Goal: Task Accomplishment & Management: Manage account settings

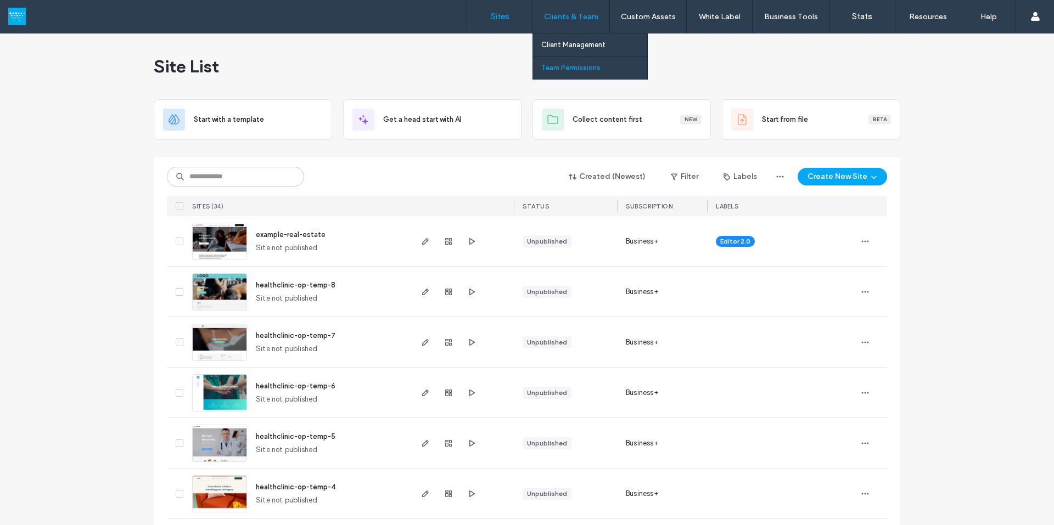
click at [566, 68] on label "Team Permissions" at bounding box center [570, 68] width 59 height 8
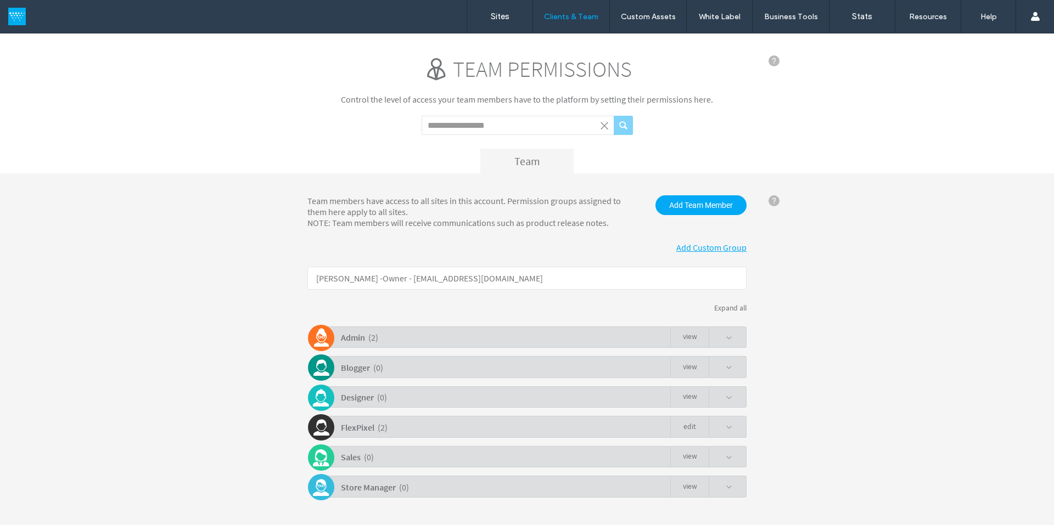
click at [726, 340] on span at bounding box center [729, 338] width 7 height 7
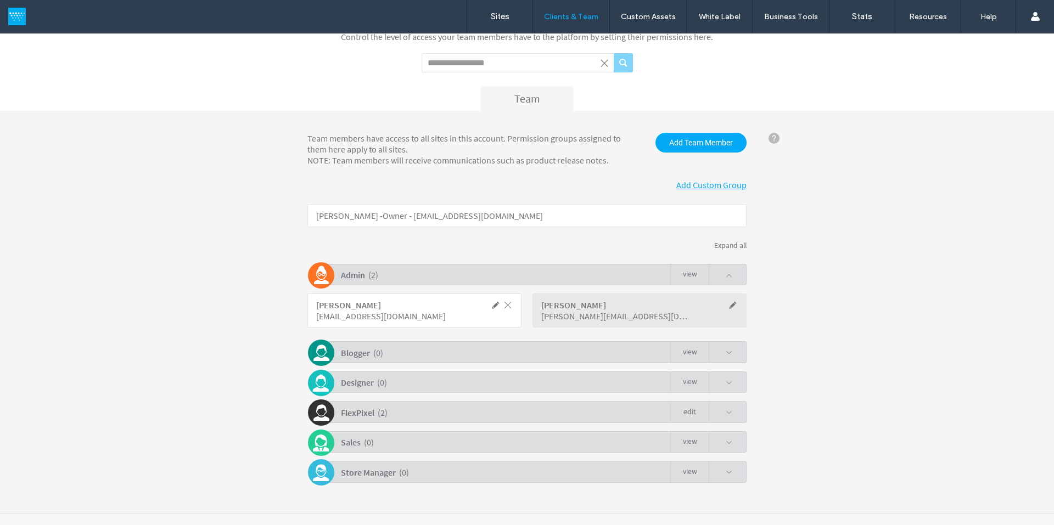
scroll to position [73, 0]
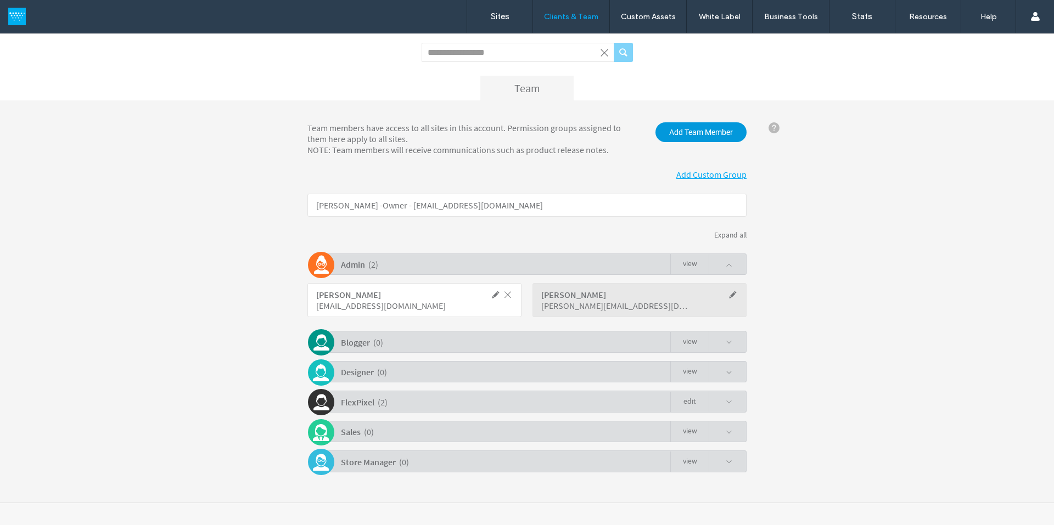
click at [699, 135] on span "Add Team Member" at bounding box center [701, 132] width 91 height 20
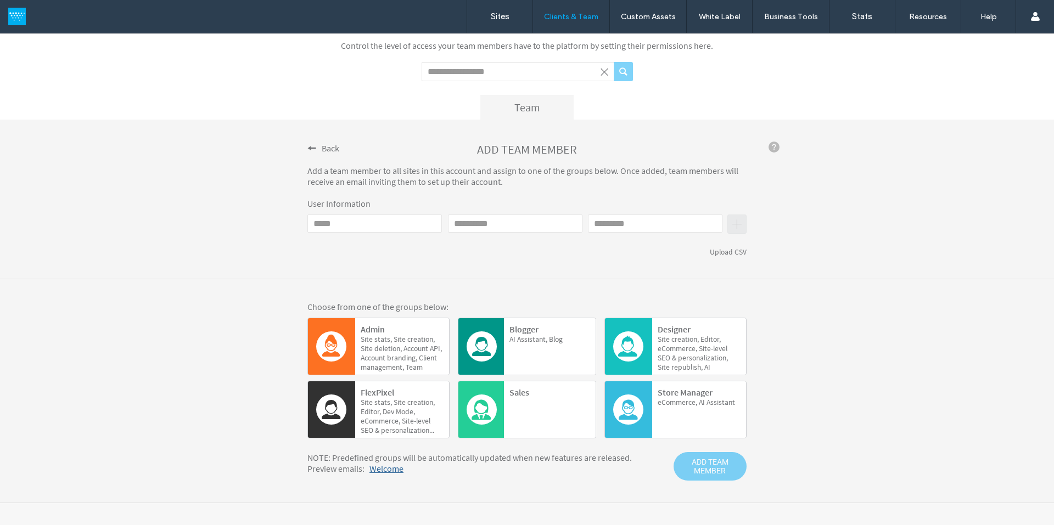
scroll to position [55, 0]
click at [407, 335] on span "stats," at bounding box center [420, 339] width 27 height 9
click input "Email"
type input "**********"
type input "***"
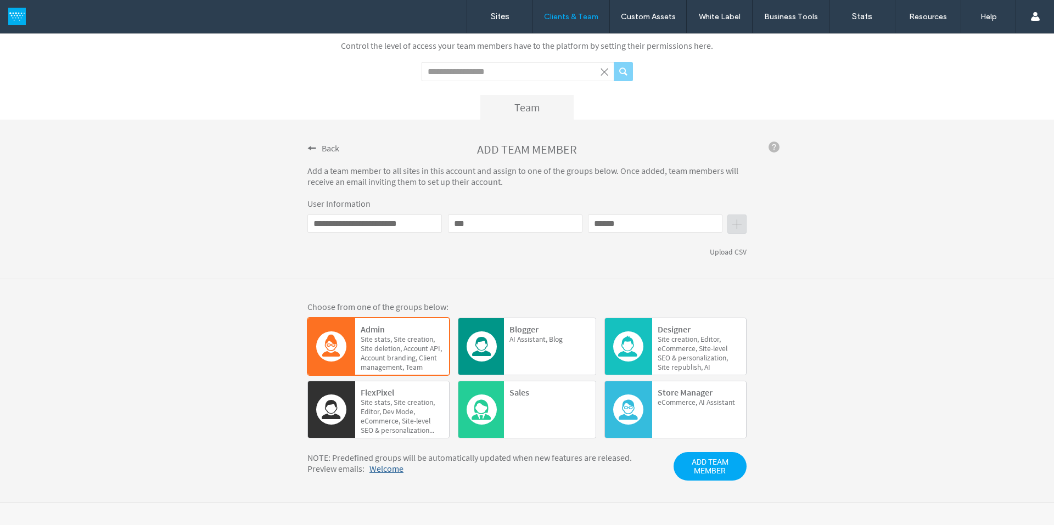
type input "******"
click div "Choose from one of the groups below: Admin Site stats, Site creation, Site dele…"
click at [404, 345] on span "Site" at bounding box center [416, 348] width 25 height 9
click at [713, 461] on span "ADD TEAM MEMBER" at bounding box center [710, 466] width 73 height 29
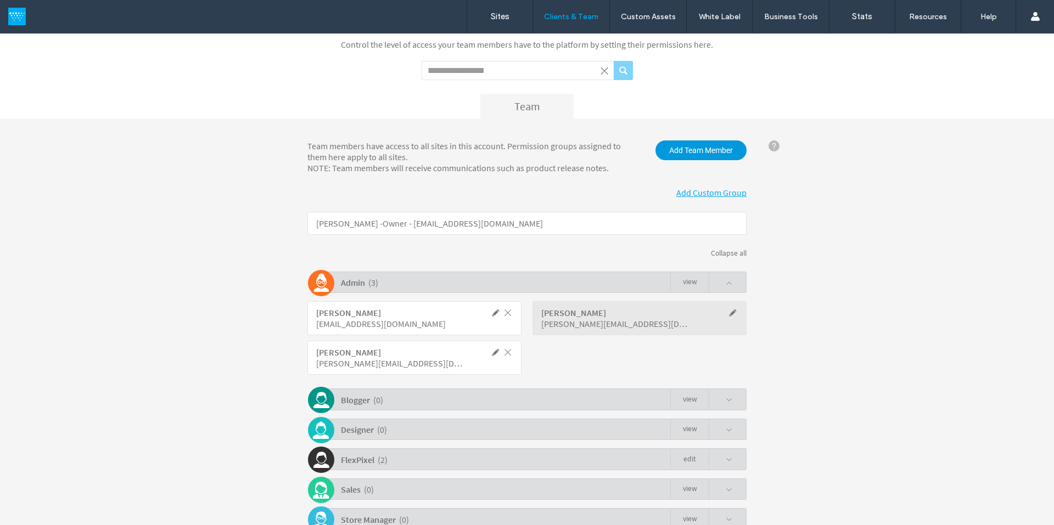
click at [689, 144] on span "Add Team Member" at bounding box center [701, 151] width 91 height 20
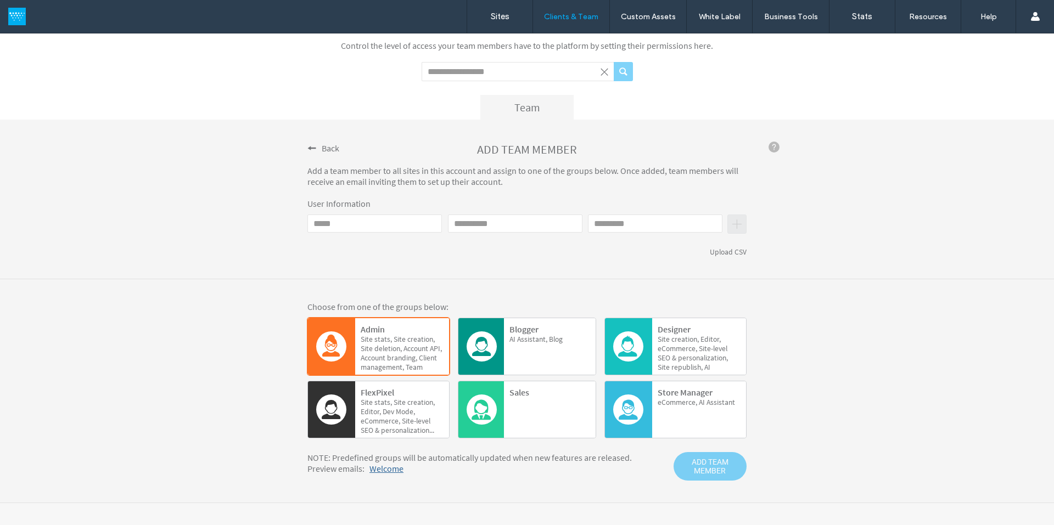
click at [309, 150] on span at bounding box center [311, 148] width 9 height 9
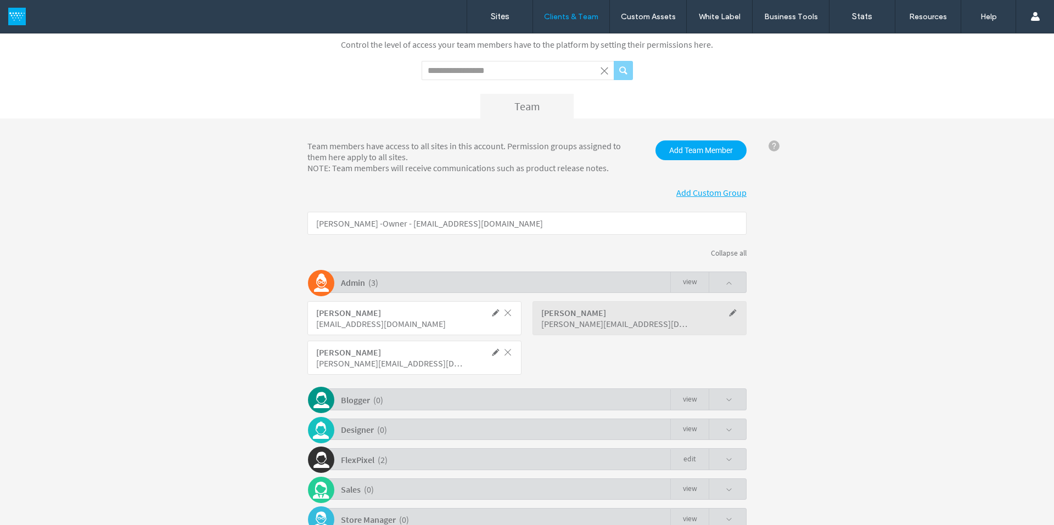
click span
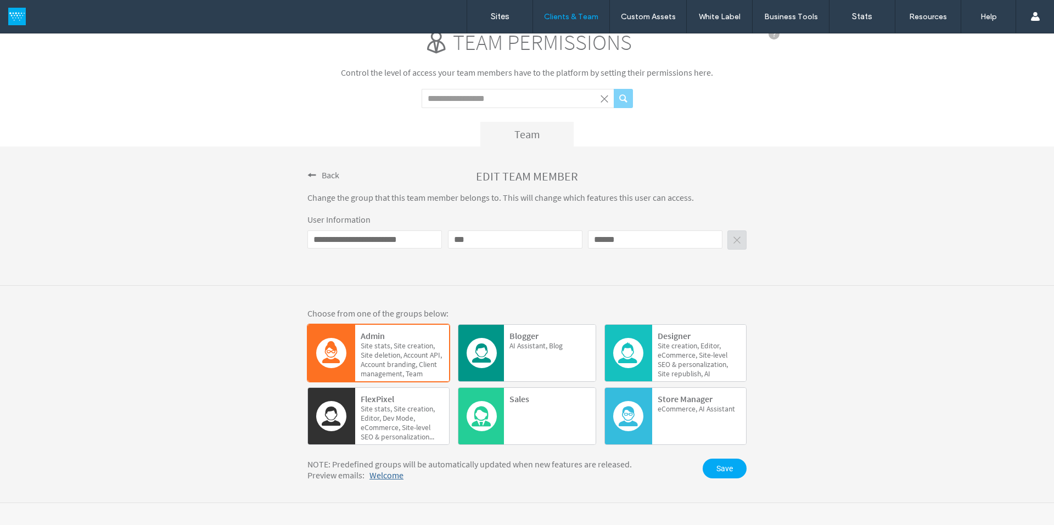
scroll to position [27, 0]
click div "Site stats, Site creation, Site deletion, Account API, Account branding, Client…"
click at [726, 461] on span "Save" at bounding box center [725, 469] width 44 height 20
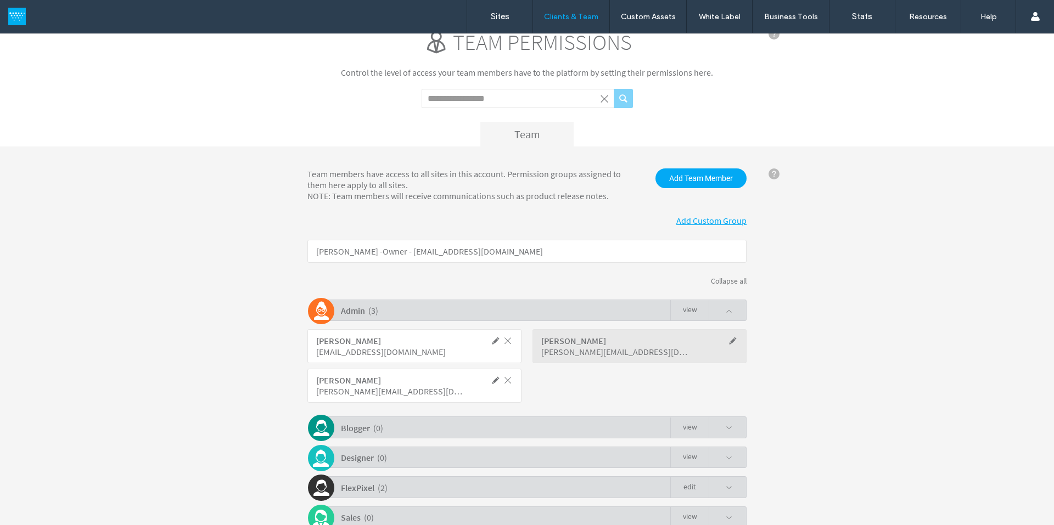
scroll to position [55, 0]
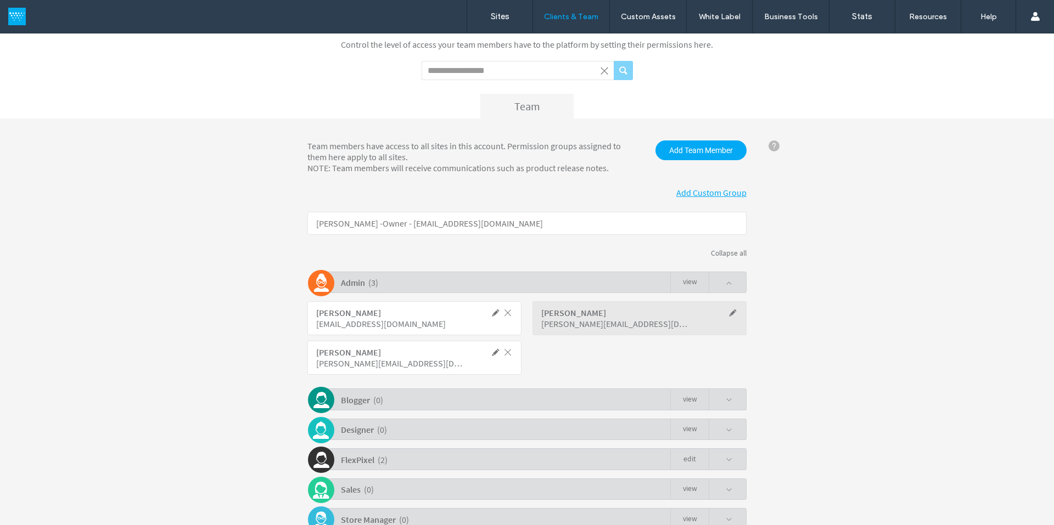
click span
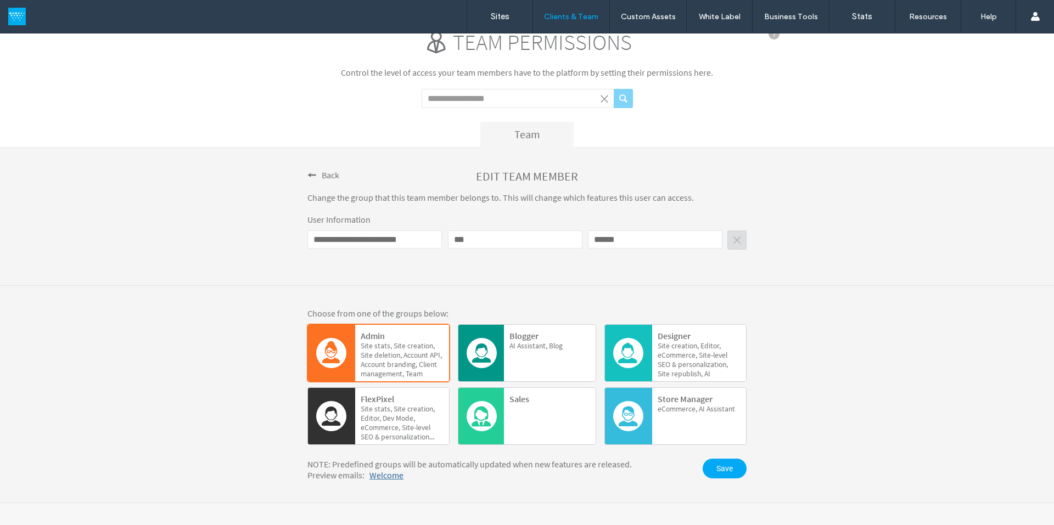
scroll to position [27, 0]
click at [497, 18] on label "Sites" at bounding box center [500, 17] width 19 height 10
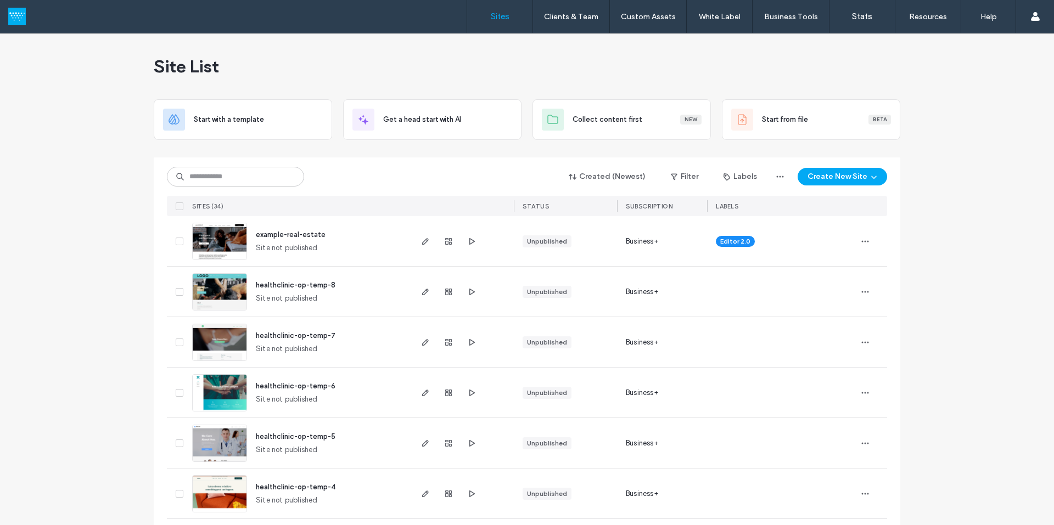
click at [244, 177] on input at bounding box center [235, 177] width 137 height 20
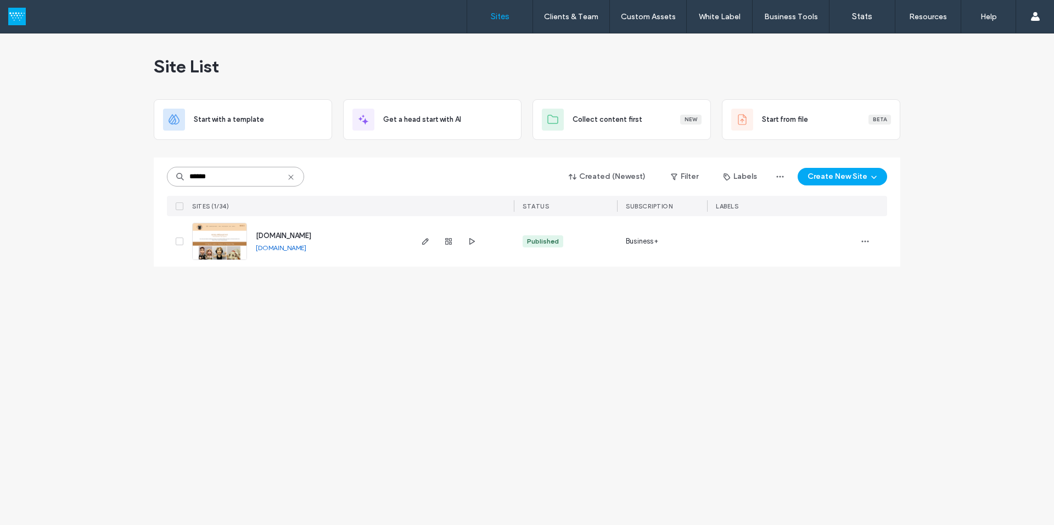
type input "******"
click at [303, 79] on div "Site List" at bounding box center [527, 66] width 747 height 66
click at [97, 175] on div "Site List Start with a template Get a head start with AI Collect content first …" at bounding box center [527, 279] width 1054 height 492
click at [424, 243] on icon "button" at bounding box center [425, 241] width 9 height 9
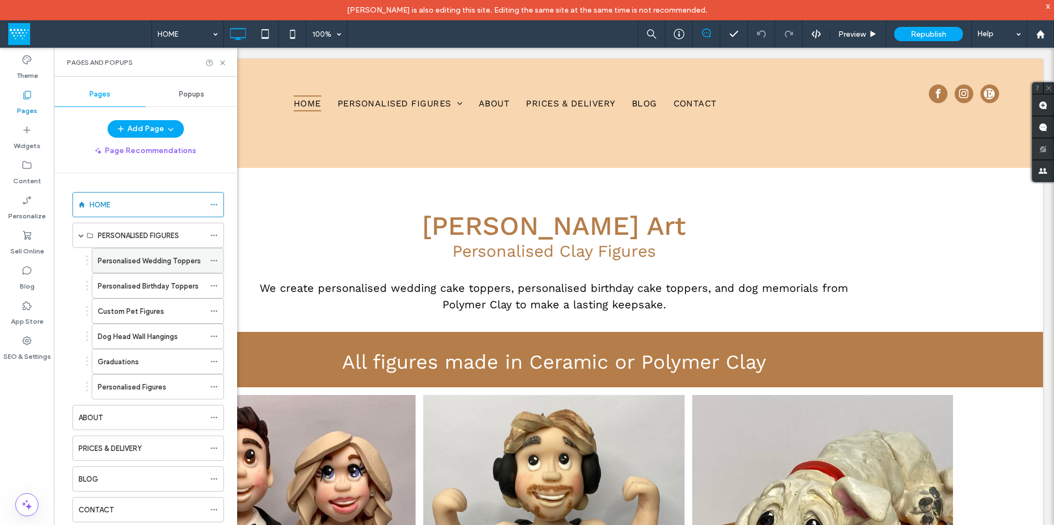
click at [182, 262] on label "Personalised Wedding Toppers" at bounding box center [149, 260] width 103 height 19
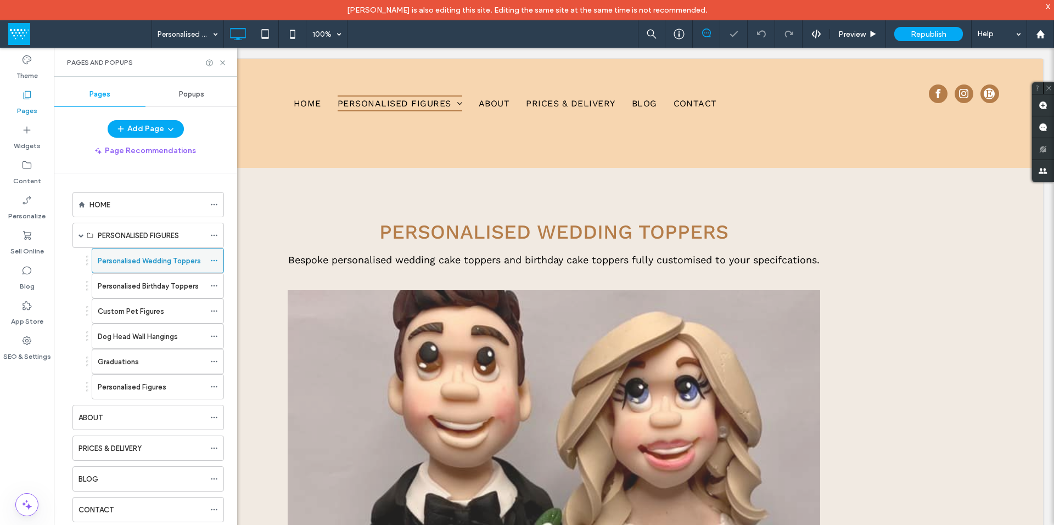
click at [217, 258] on icon at bounding box center [214, 261] width 8 height 8
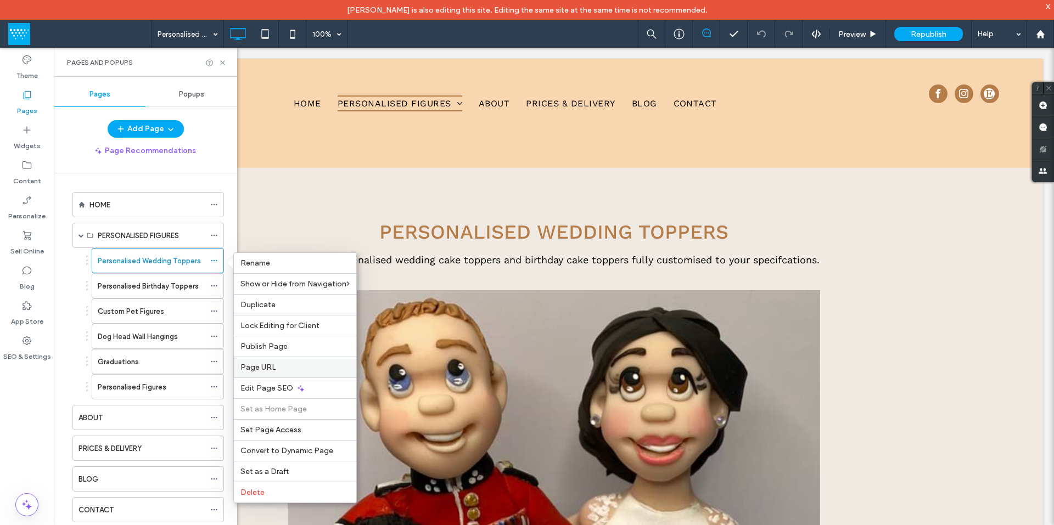
click at [265, 368] on span "Page URL" at bounding box center [258, 367] width 36 height 9
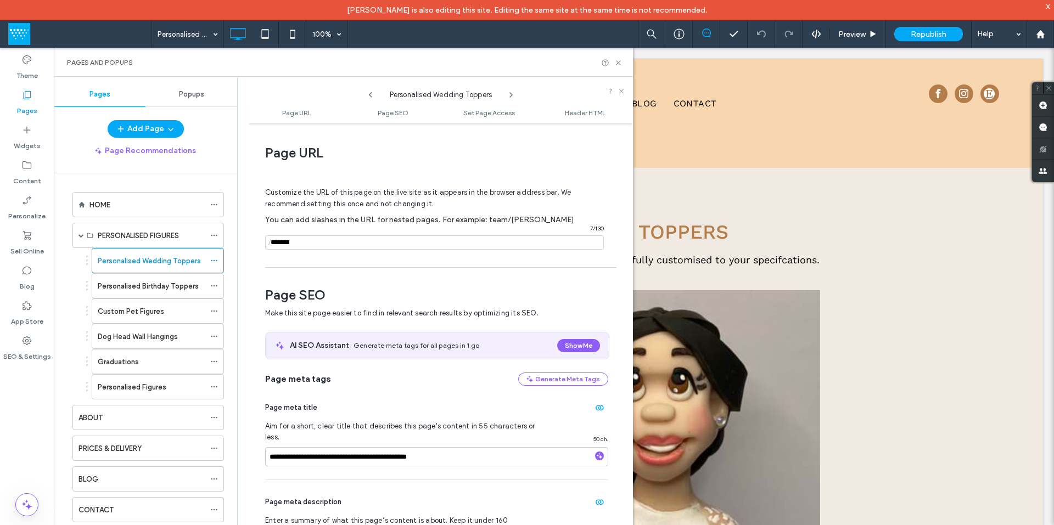
scroll to position [5, 0]
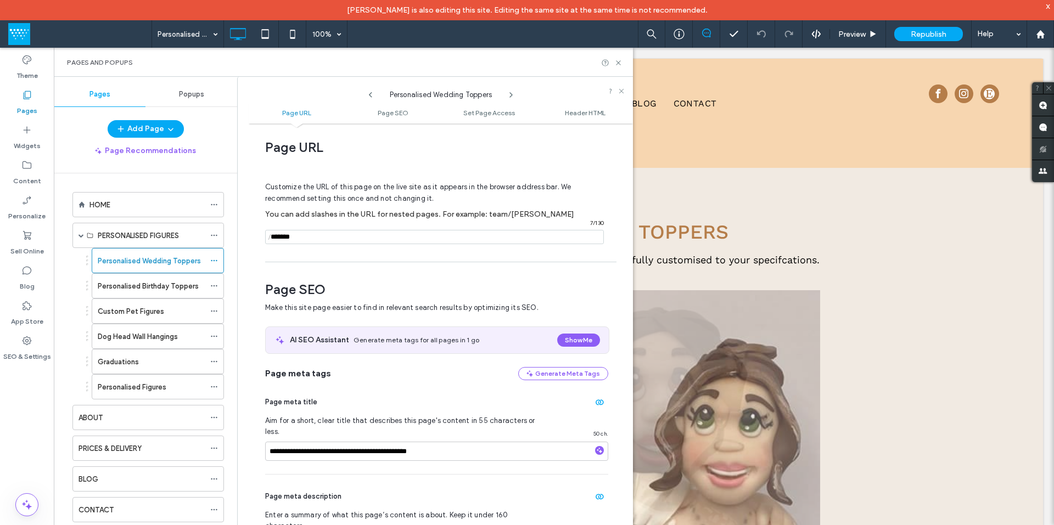
drag, startPoint x: 299, startPoint y: 241, endPoint x: 273, endPoint y: 239, distance: 26.4
click at [273, 239] on div "/ 7 / 130" at bounding box center [434, 237] width 339 height 14
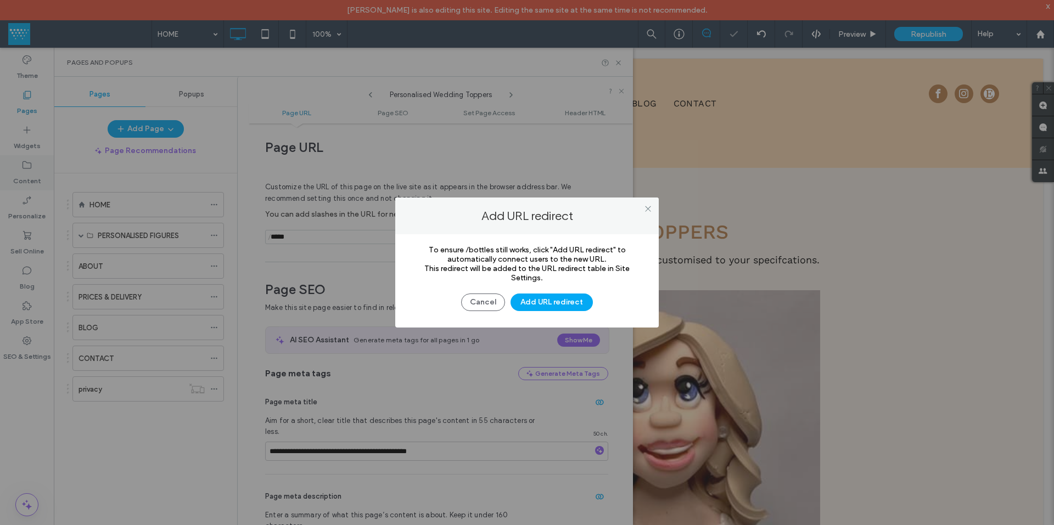
scroll to position [0, 0]
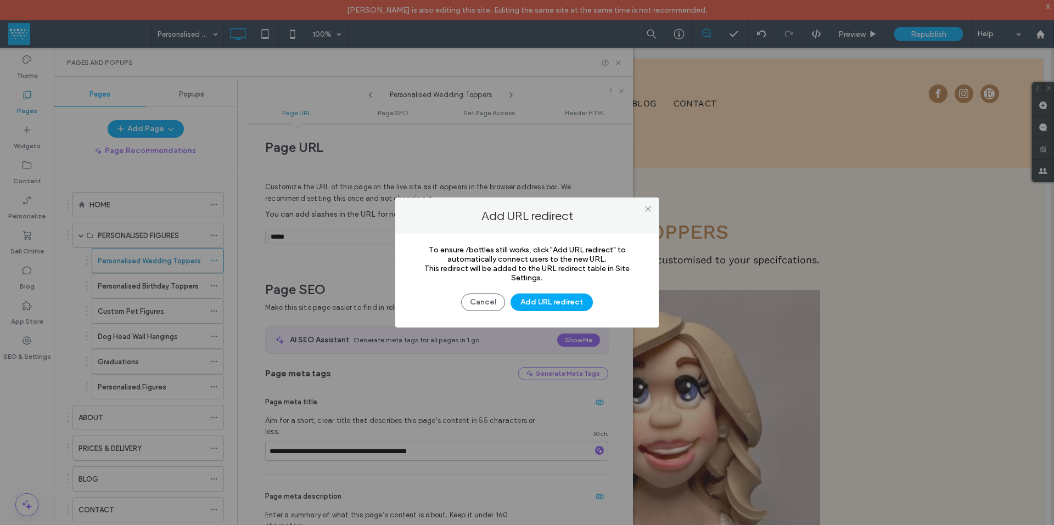
drag, startPoint x: 495, startPoint y: 301, endPoint x: 461, endPoint y: 301, distance: 34.0
click at [494, 301] on button "Cancel" at bounding box center [483, 303] width 44 height 18
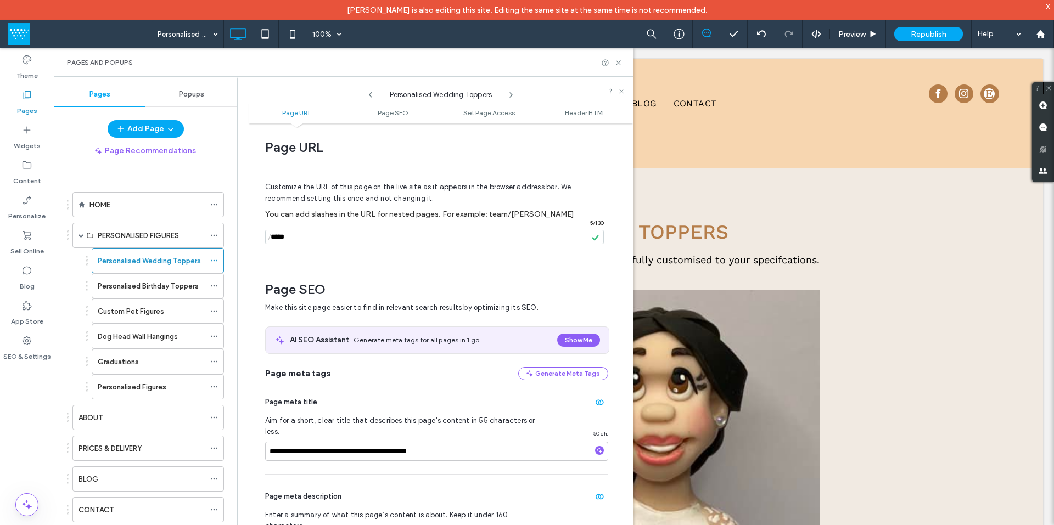
click at [294, 239] on input "notEmpty" at bounding box center [434, 237] width 339 height 14
paste input "**********"
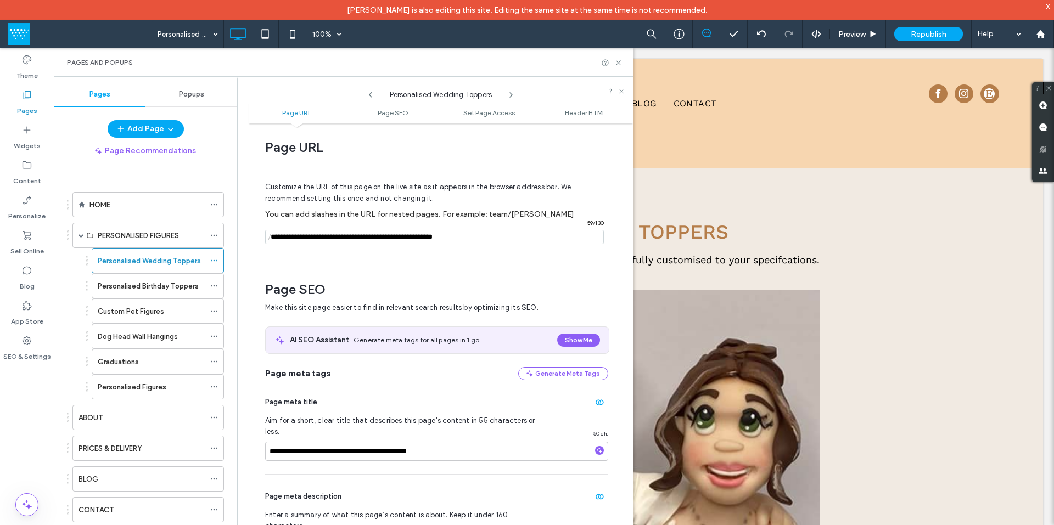
click at [345, 239] on input "notEmpty" at bounding box center [434, 237] width 339 height 14
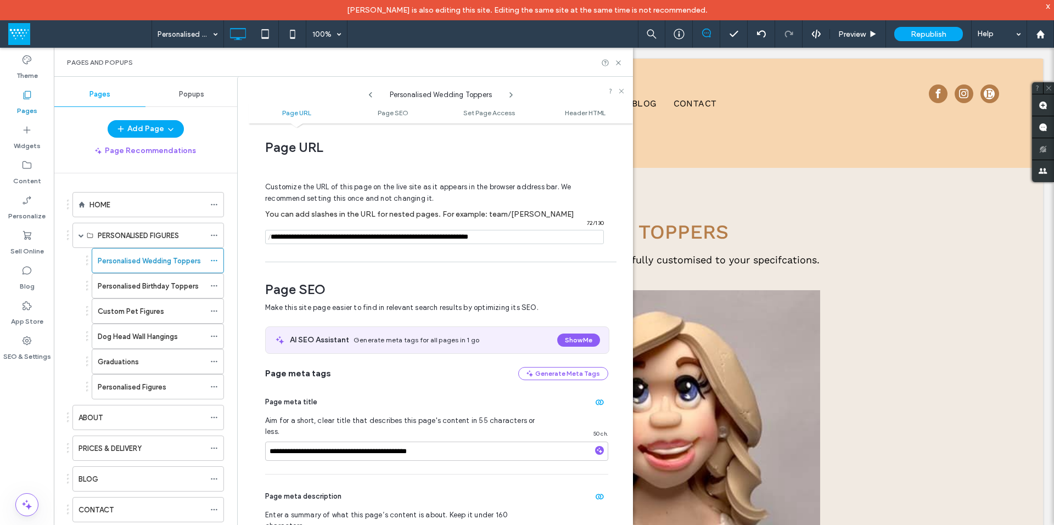
click at [521, 240] on input "notEmpty" at bounding box center [434, 237] width 339 height 14
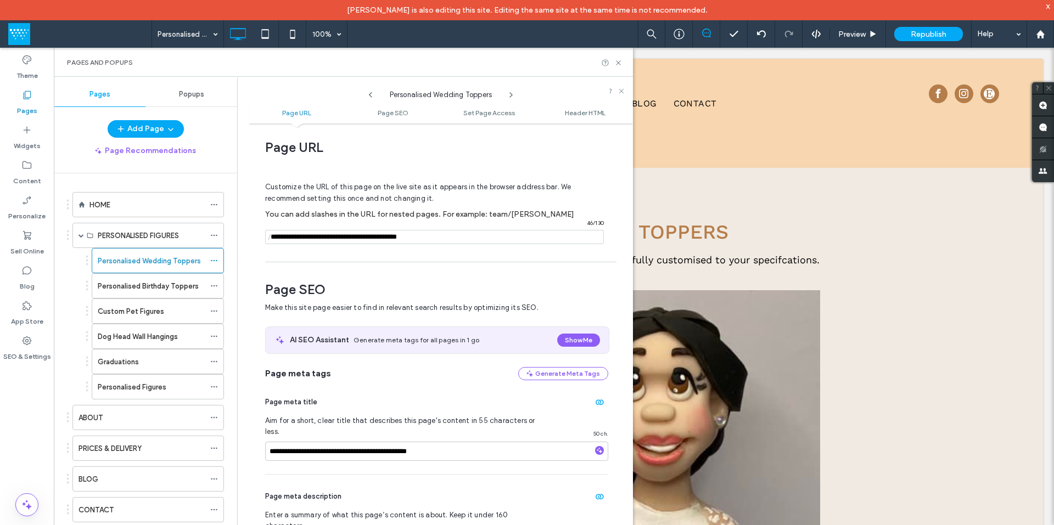
click at [315, 235] on input "notEmpty" at bounding box center [434, 237] width 339 height 14
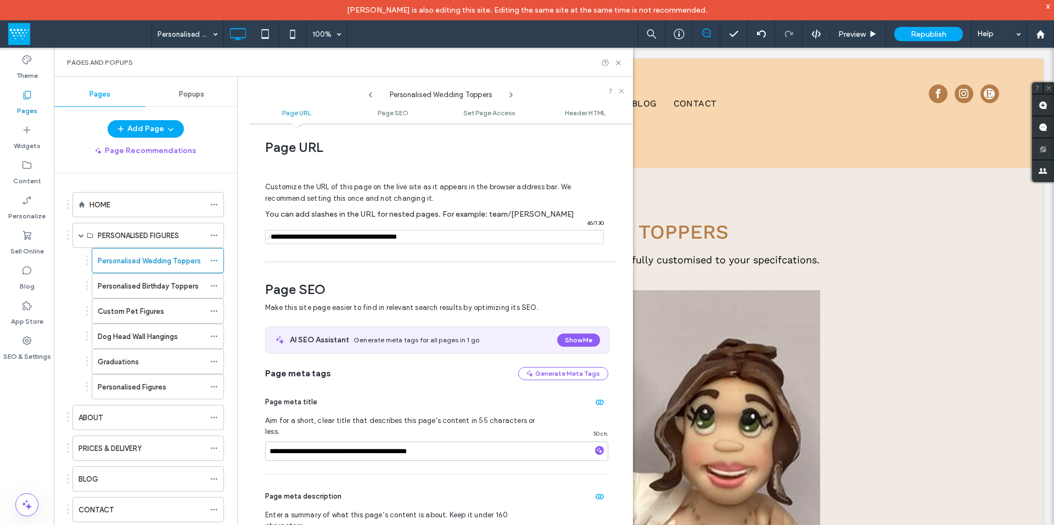
click at [346, 238] on input "notEmpty" at bounding box center [434, 237] width 339 height 14
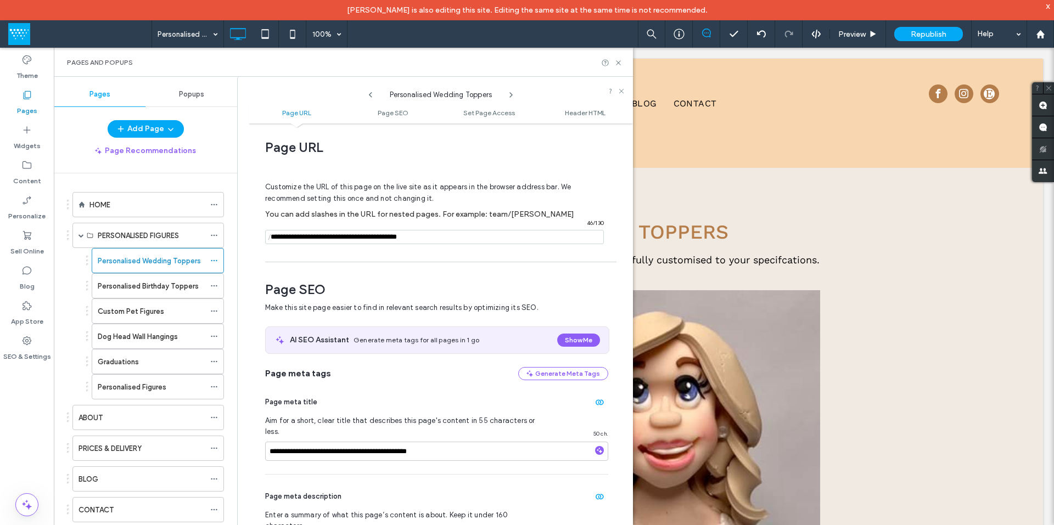
click at [364, 235] on input "notEmpty" at bounding box center [434, 237] width 339 height 14
drag, startPoint x: 395, startPoint y: 238, endPoint x: 398, endPoint y: 250, distance: 12.3
click at [395, 238] on input "notEmpty" at bounding box center [434, 237] width 339 height 14
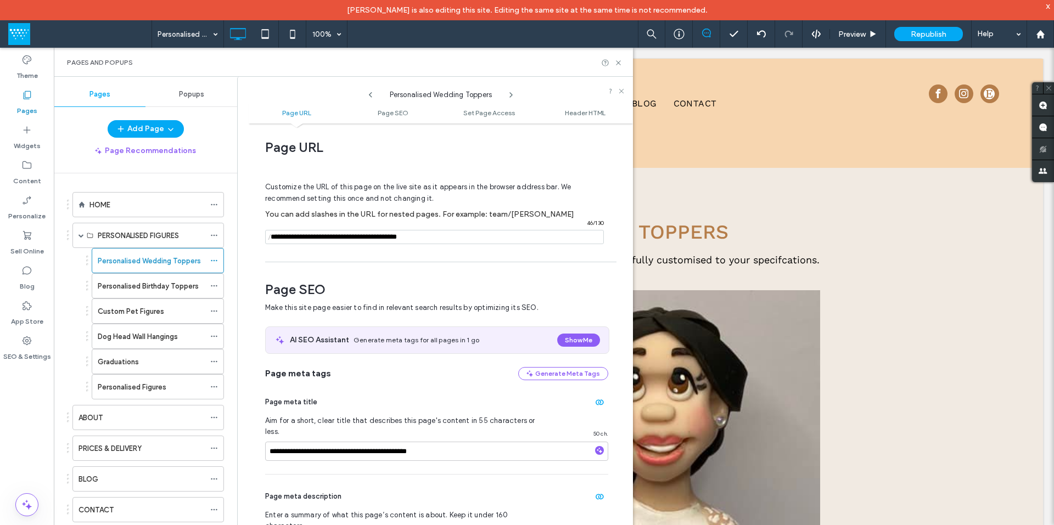
click at [412, 241] on input "notEmpty" at bounding box center [434, 237] width 339 height 14
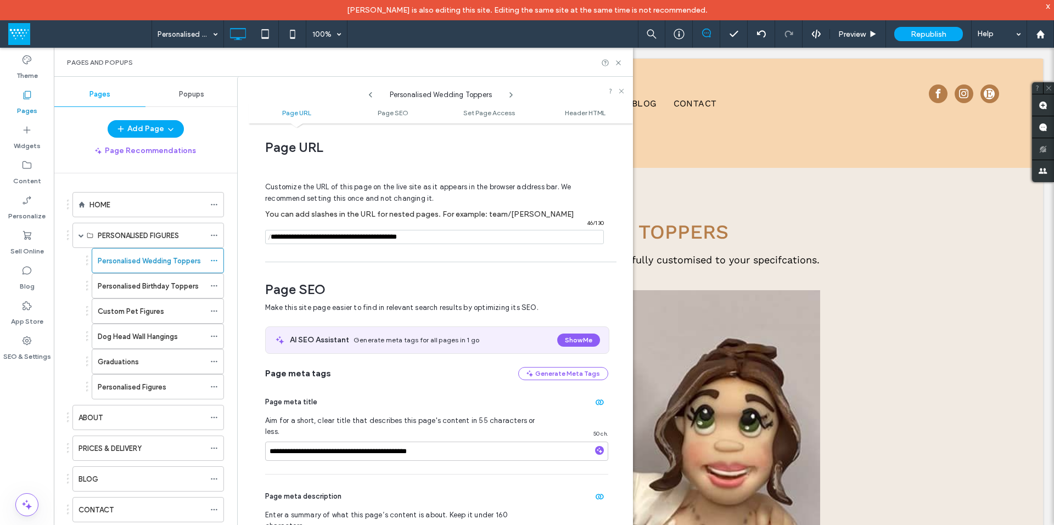
type input "**********"
click at [469, 262] on hr at bounding box center [440, 262] width 351 height 1
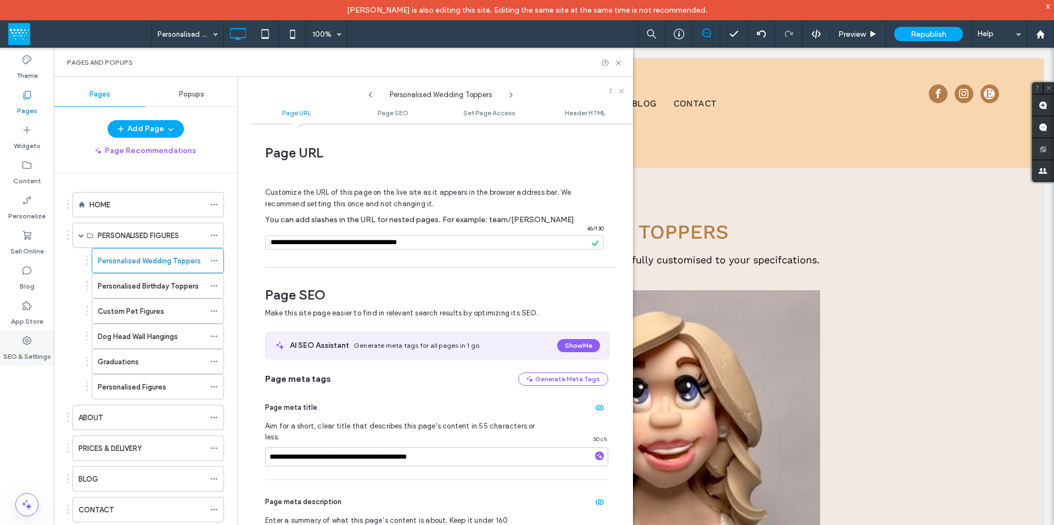
click at [26, 348] on label "SEO & Settings" at bounding box center [27, 353] width 48 height 15
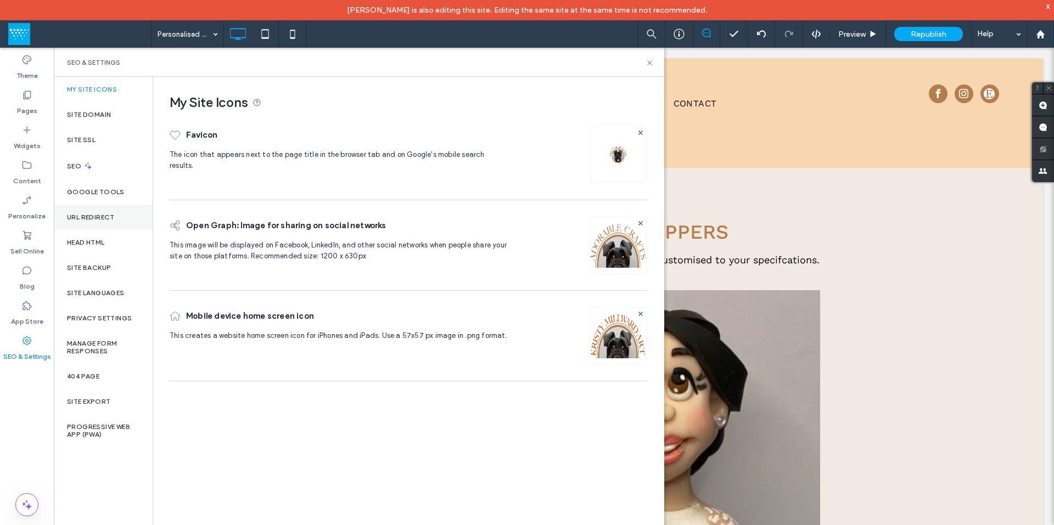
click at [100, 218] on label "URL Redirect" at bounding box center [91, 218] width 48 height 8
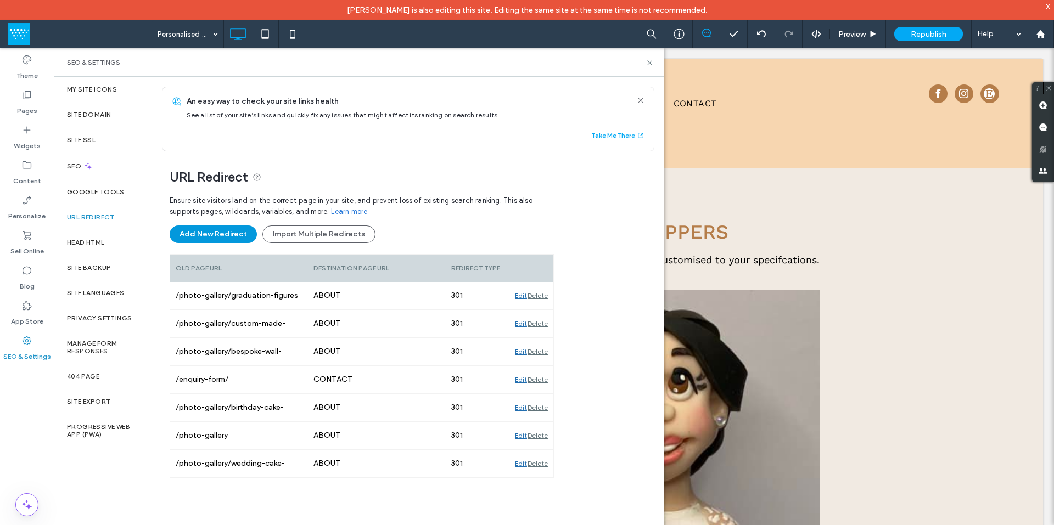
click at [214, 234] on button "Add New Redirect" at bounding box center [213, 235] width 87 height 18
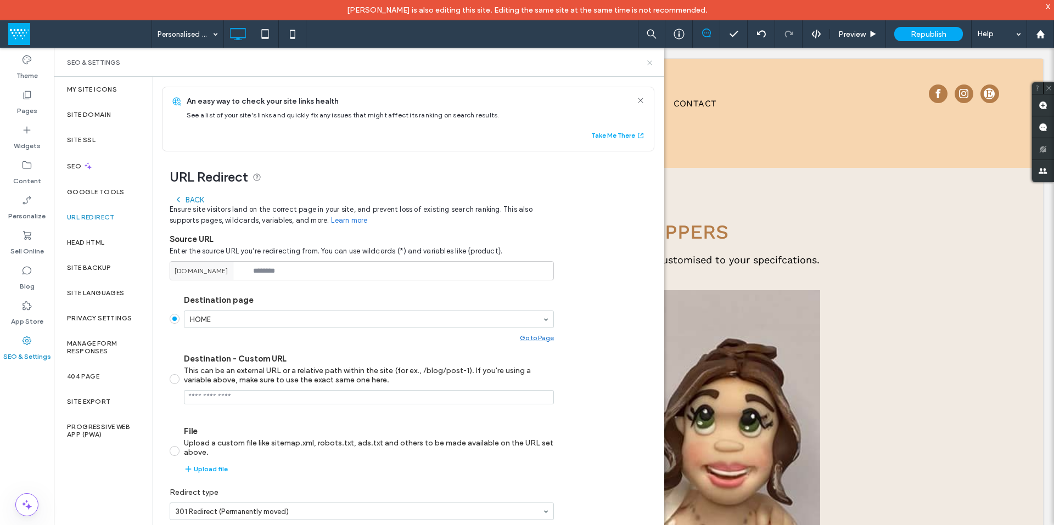
click at [651, 63] on icon at bounding box center [650, 63] width 8 height 8
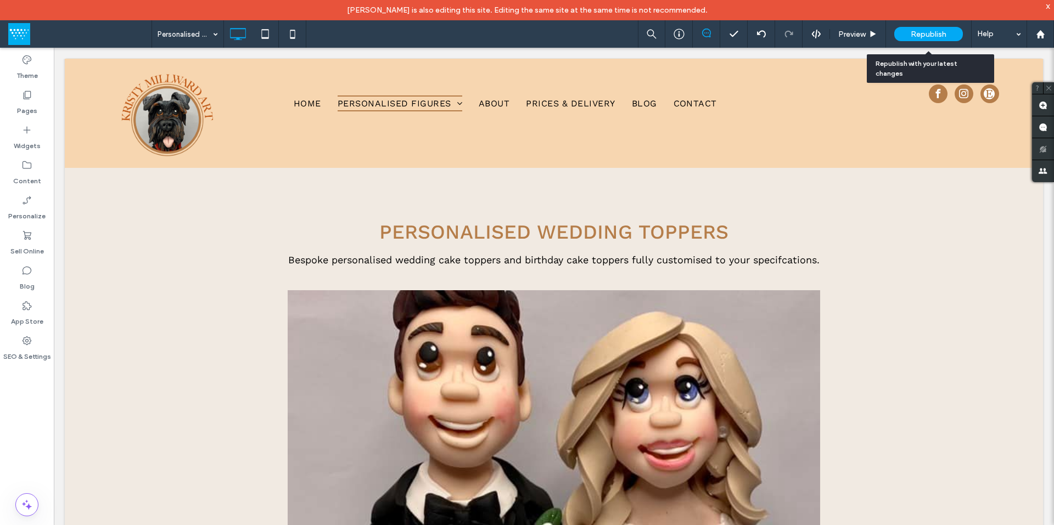
click at [918, 33] on span "Republish" at bounding box center [929, 34] width 36 height 9
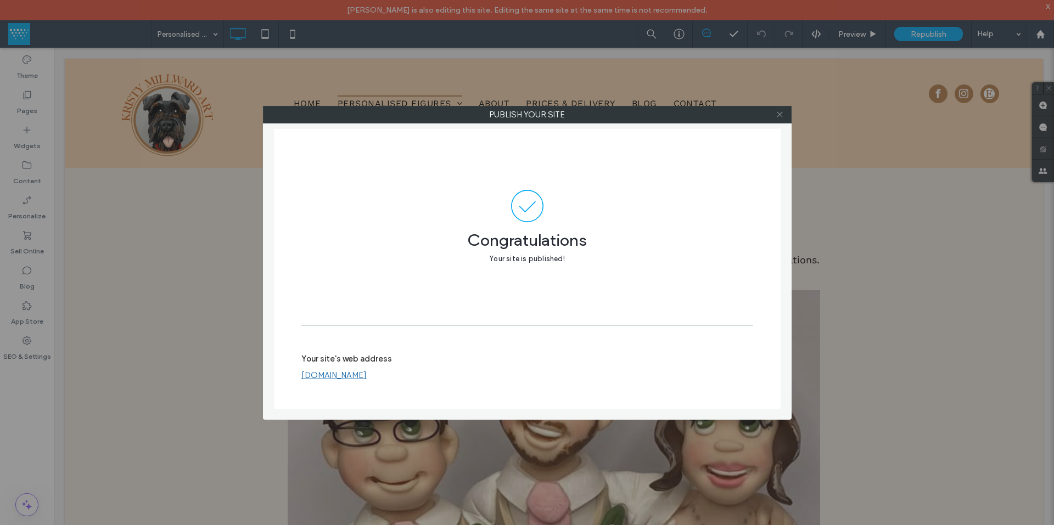
click at [780, 116] on icon at bounding box center [780, 114] width 8 height 8
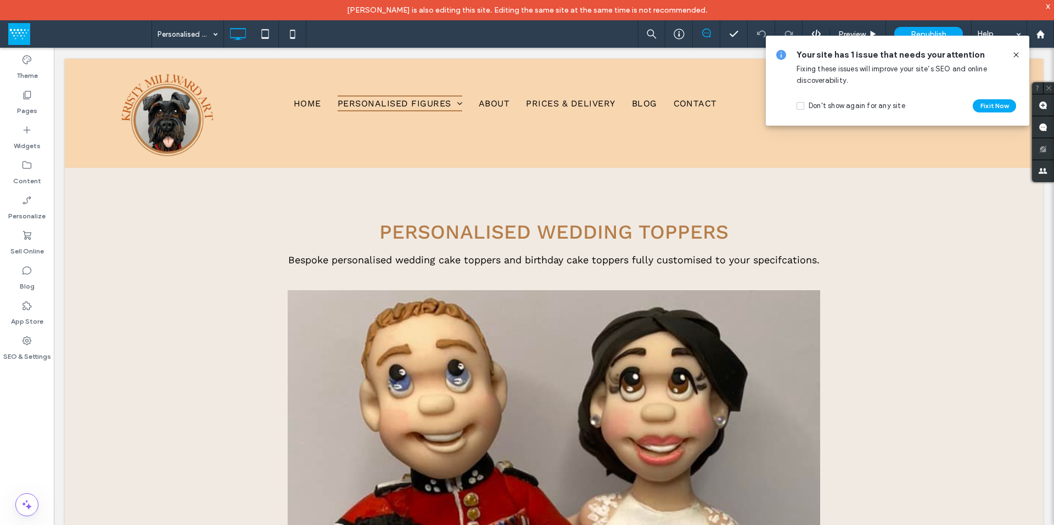
click at [1016, 56] on icon at bounding box center [1016, 55] width 9 height 9
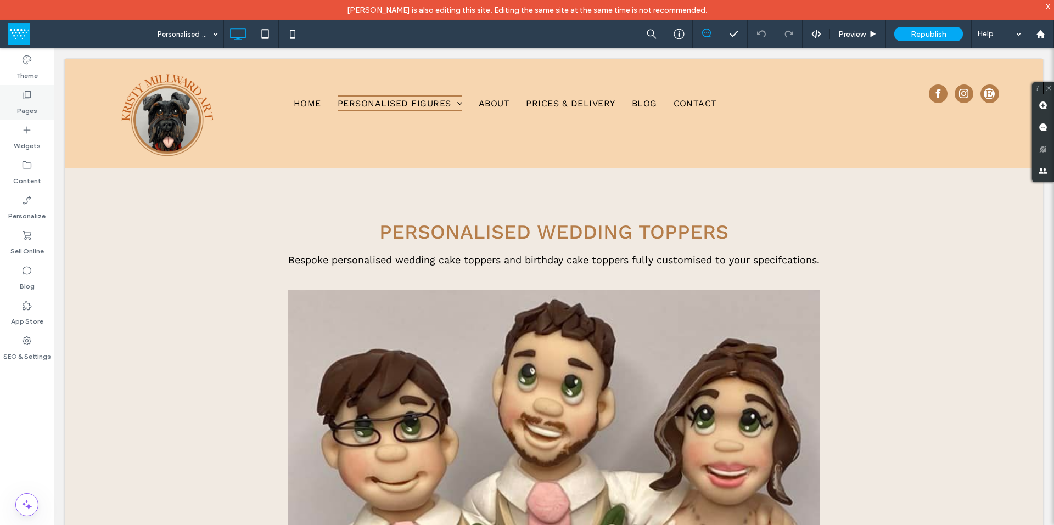
click at [29, 97] on icon at bounding box center [26, 94] width 11 height 11
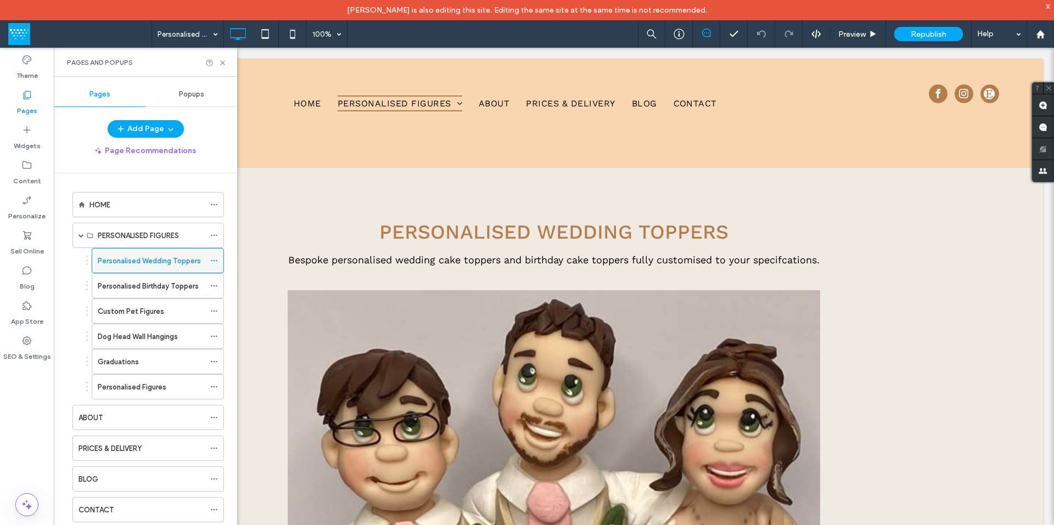
click at [212, 261] on use at bounding box center [214, 261] width 6 height 2
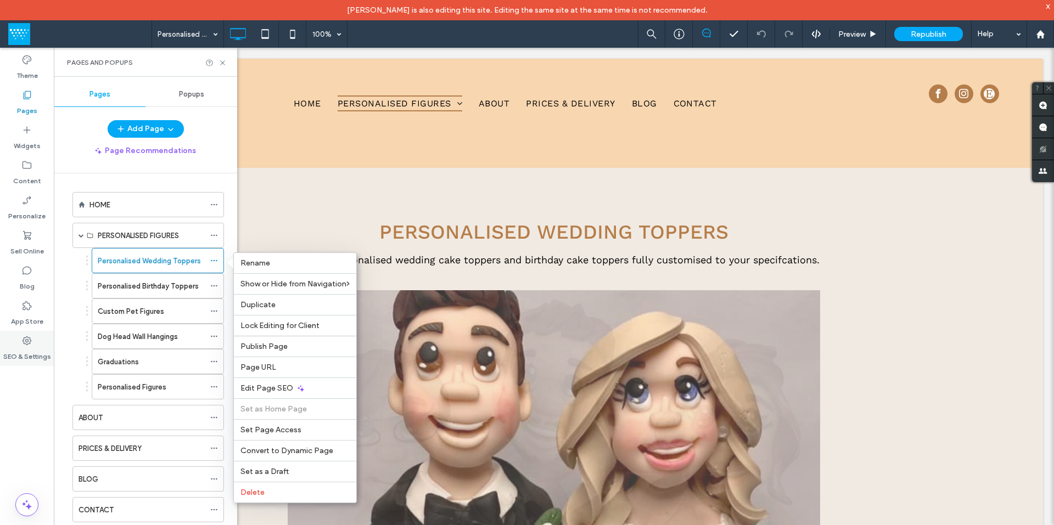
click at [24, 346] on label "SEO & Settings" at bounding box center [27, 353] width 48 height 15
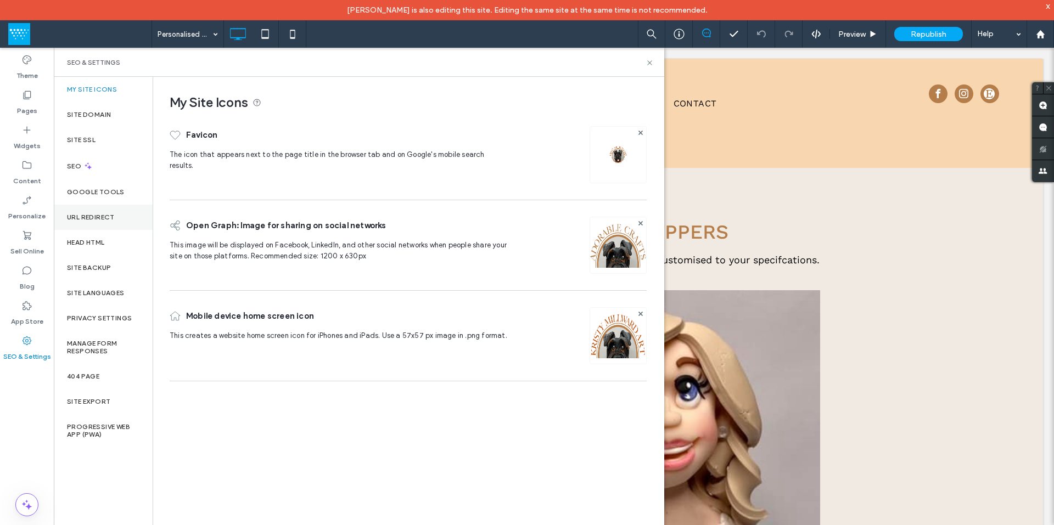
click at [88, 214] on label "URL Redirect" at bounding box center [91, 218] width 48 height 8
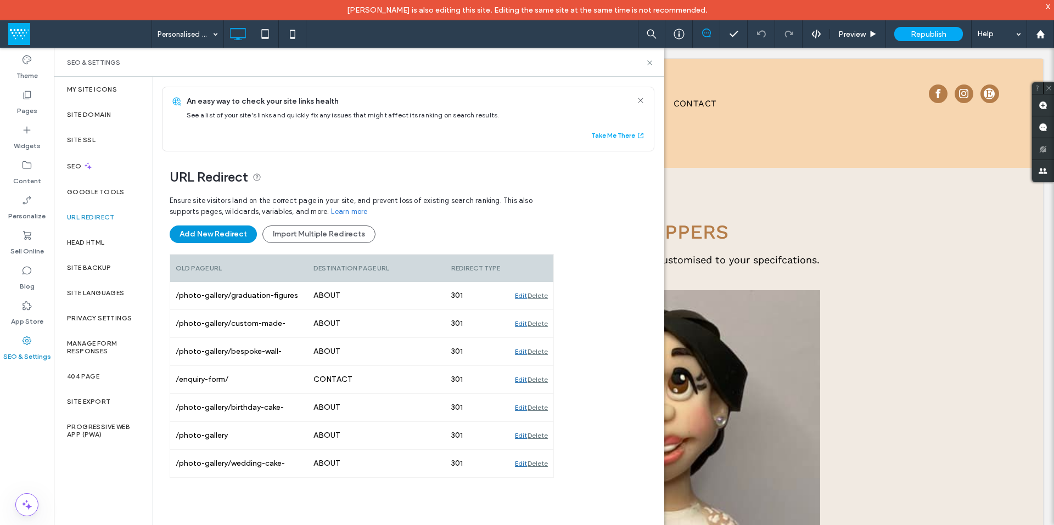
click at [209, 235] on button "Add New Redirect" at bounding box center [213, 235] width 87 height 18
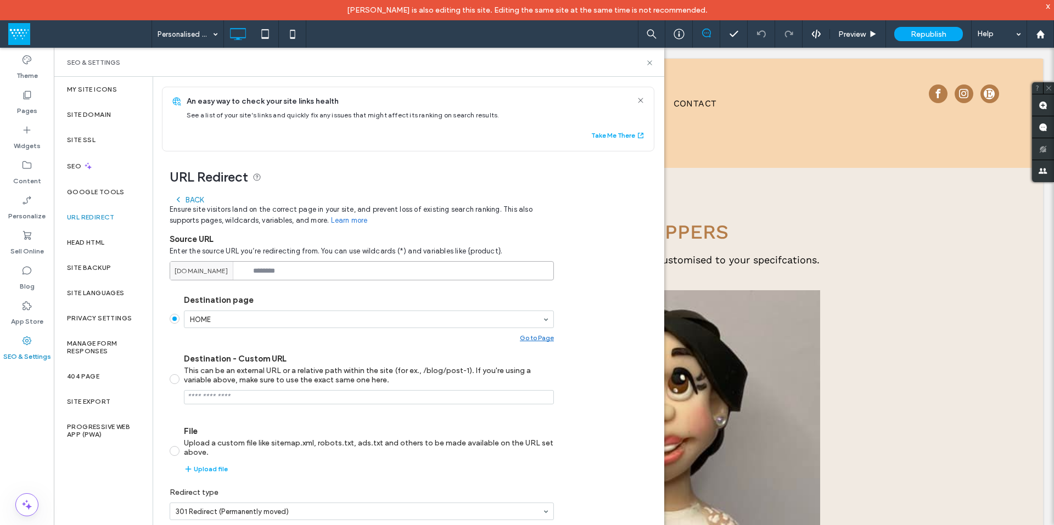
click at [282, 273] on input at bounding box center [362, 270] width 384 height 19
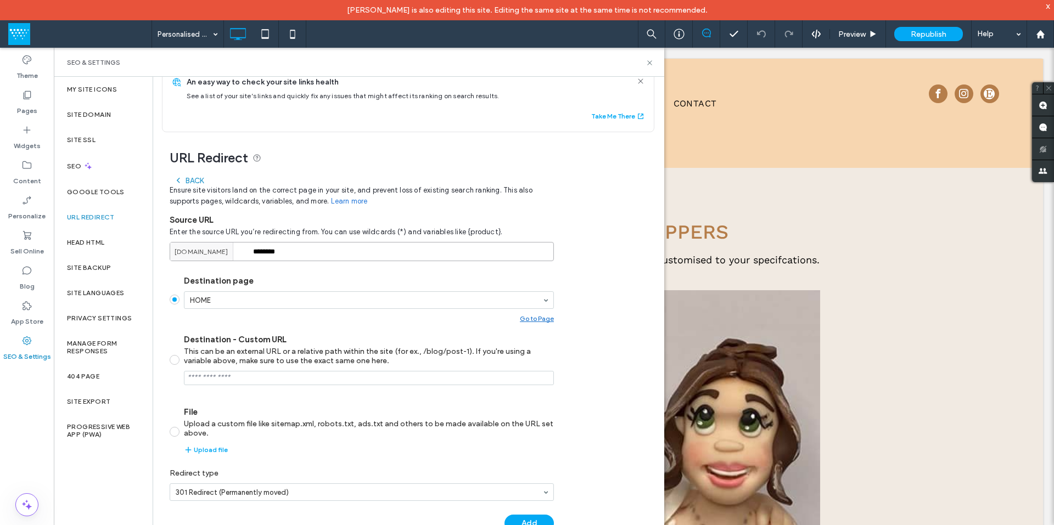
scroll to position [27, 0]
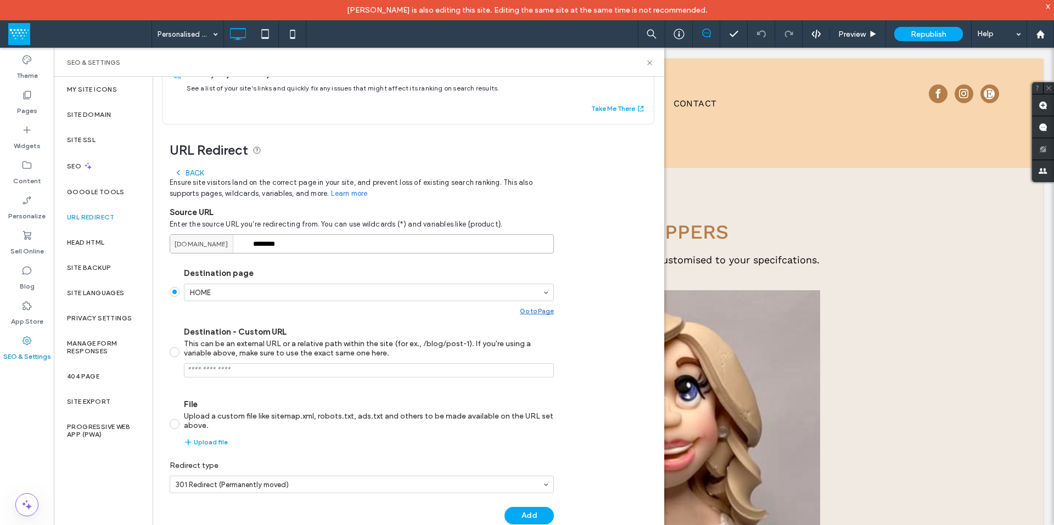
type input "********"
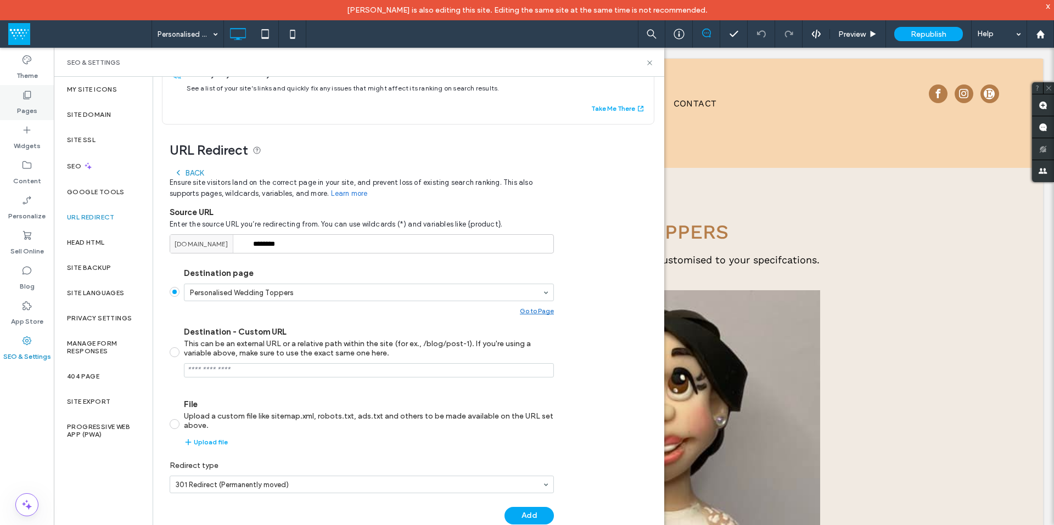
click at [26, 101] on label "Pages" at bounding box center [27, 107] width 20 height 15
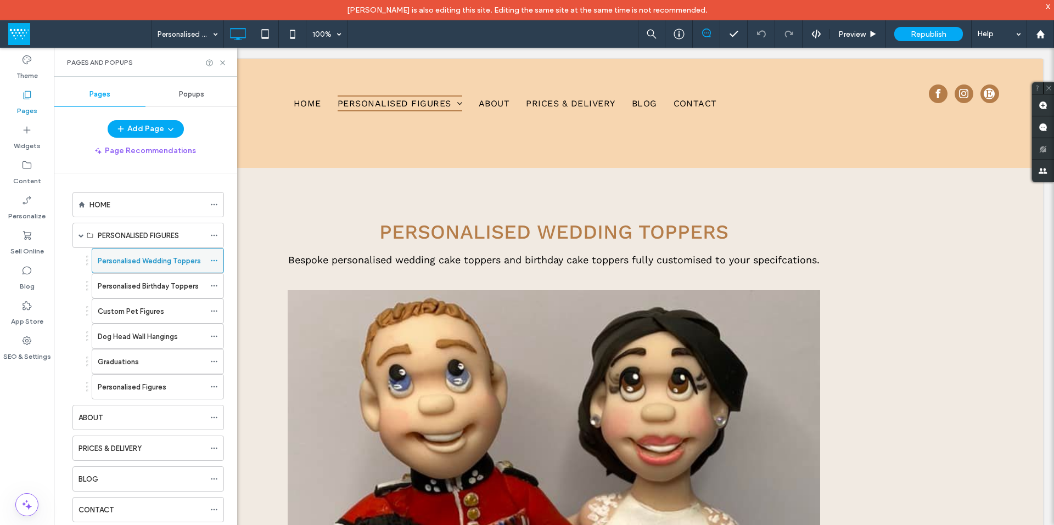
click at [212, 260] on use at bounding box center [214, 261] width 6 height 2
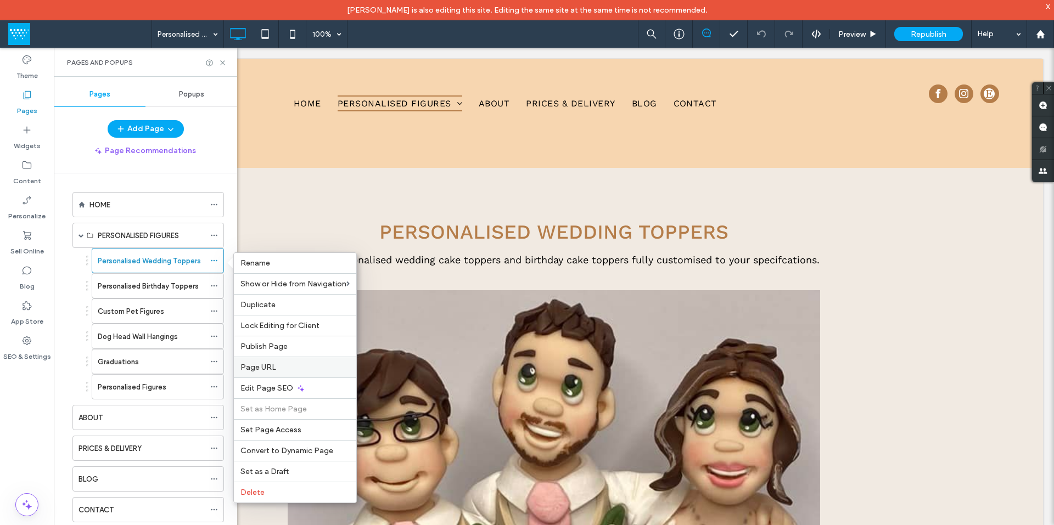
click at [270, 368] on span "Page URL" at bounding box center [258, 367] width 36 height 9
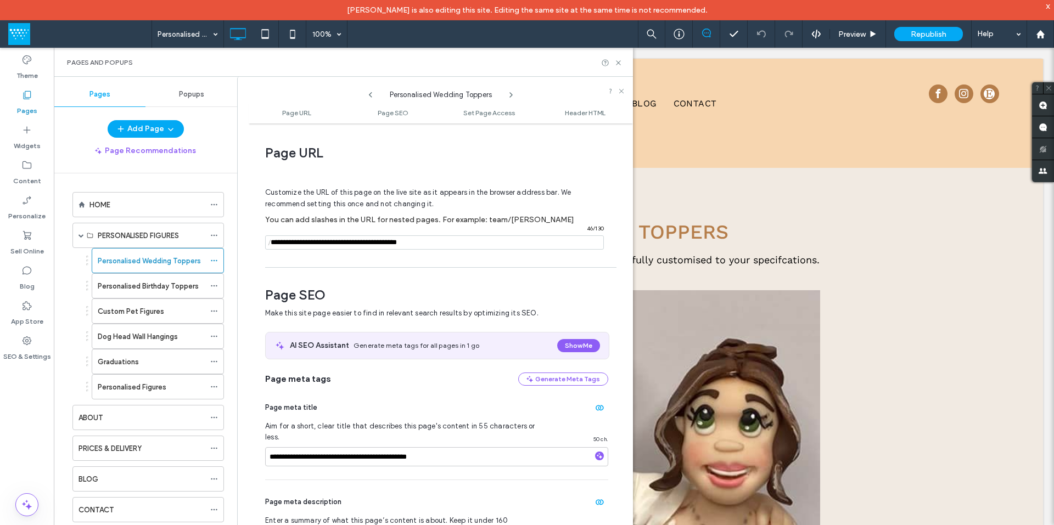
scroll to position [5, 0]
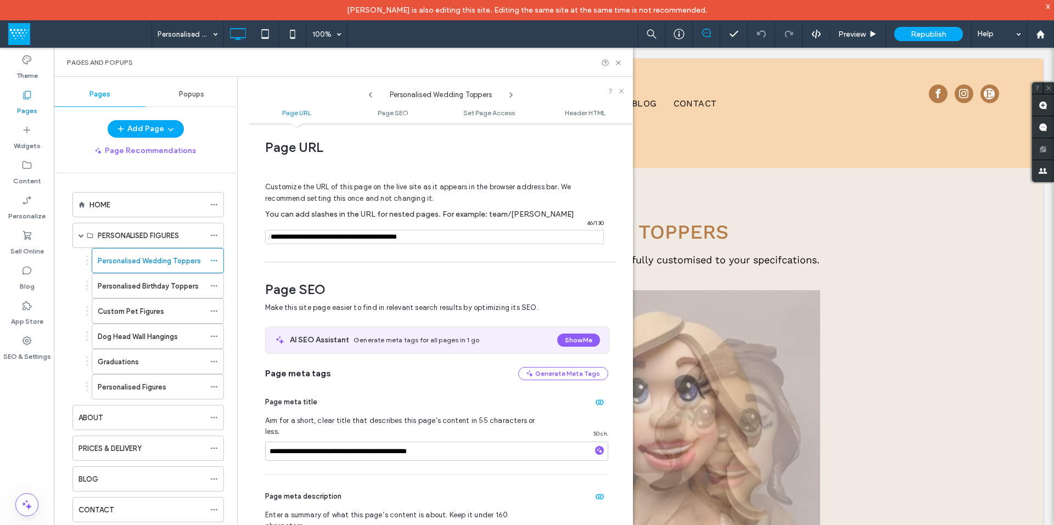
click at [348, 238] on input "notEmpty" at bounding box center [434, 237] width 339 height 14
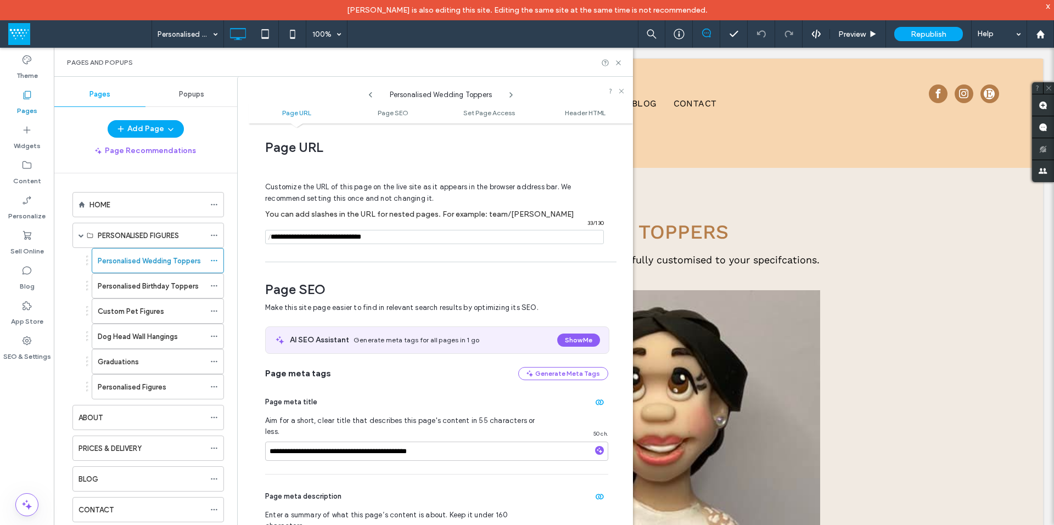
type input "**********"
click at [385, 256] on div "Customize the URL of this page on the live site as it appears in the browser ad…" at bounding box center [436, 208] width 343 height 96
click at [0, 0] on div at bounding box center [0, 0] width 0 height 0
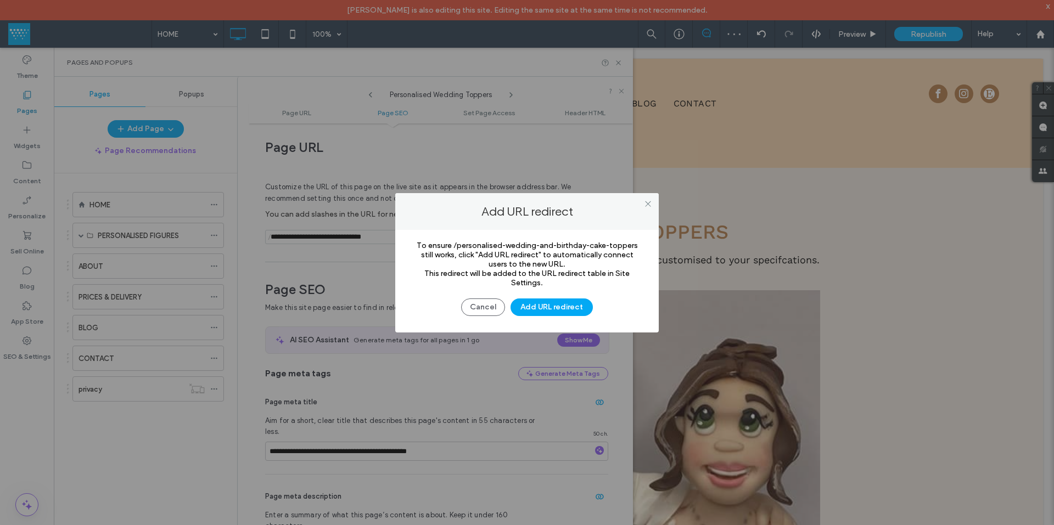
scroll to position [500, 0]
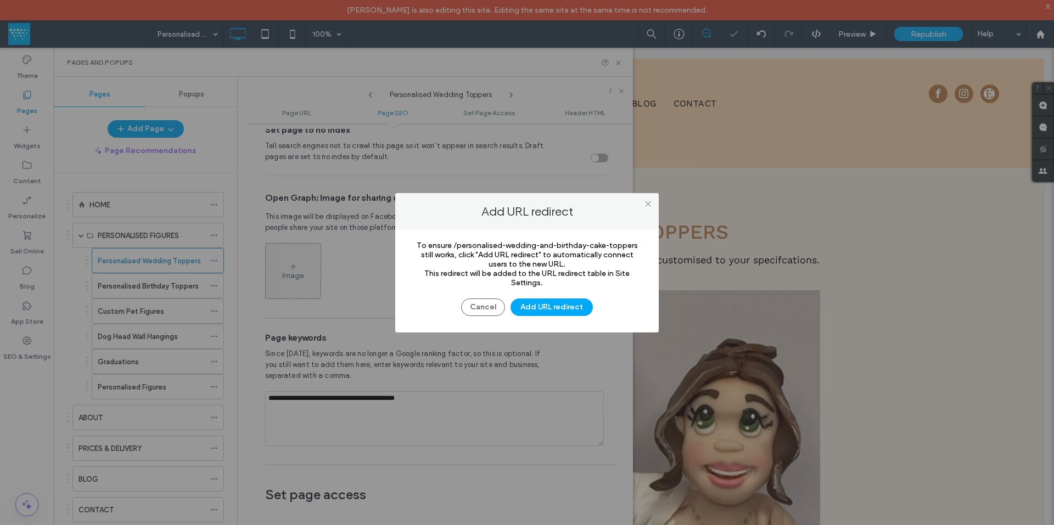
click at [484, 305] on button "Cancel" at bounding box center [483, 308] width 44 height 18
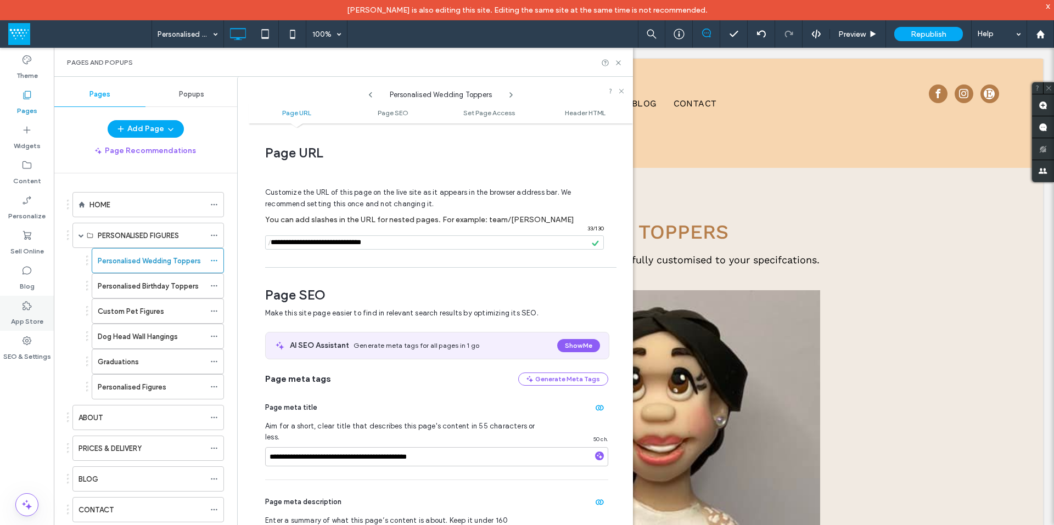
click at [20, 317] on label "App Store" at bounding box center [27, 318] width 32 height 15
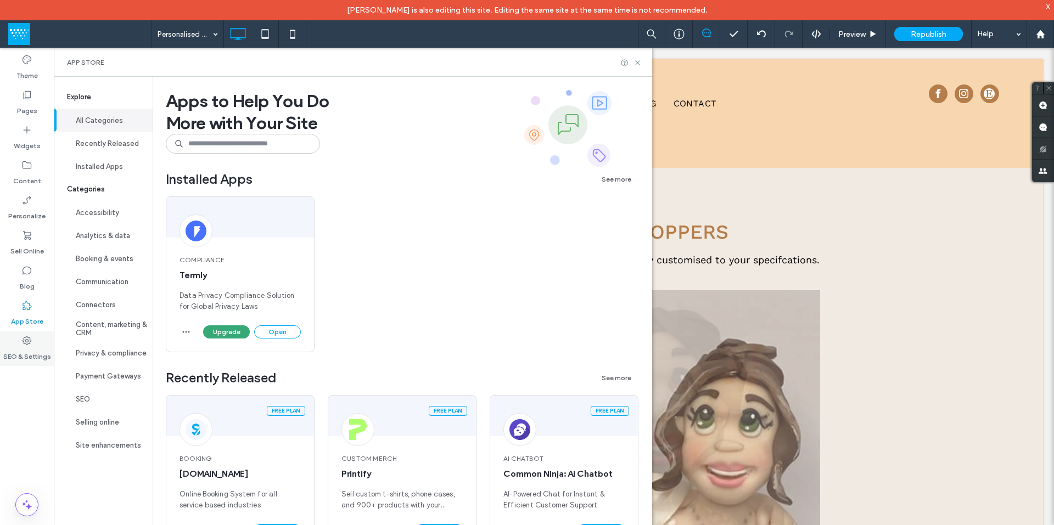
click at [31, 347] on label "SEO & Settings" at bounding box center [27, 353] width 48 height 15
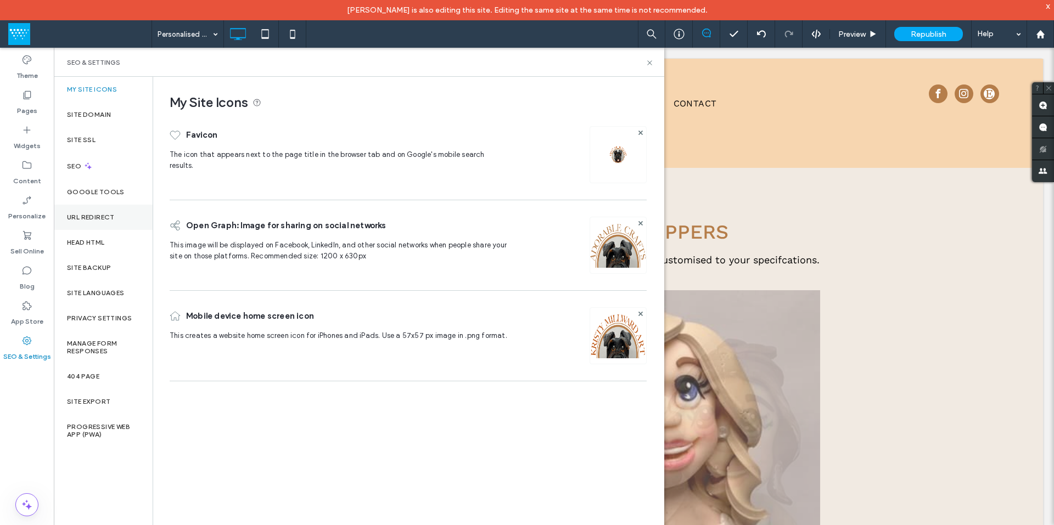
click at [102, 215] on label "URL Redirect" at bounding box center [91, 218] width 48 height 8
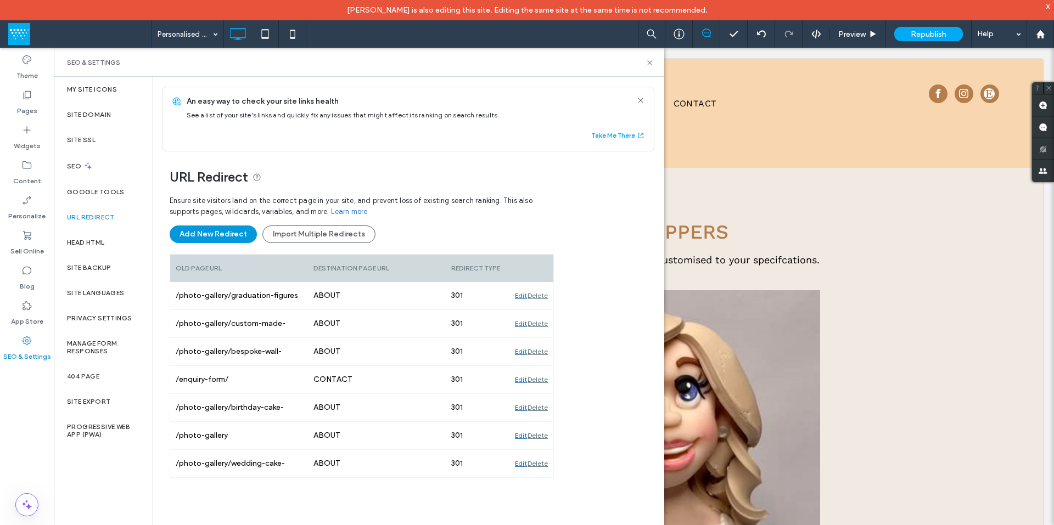
click at [224, 230] on button "Add New Redirect" at bounding box center [213, 235] width 87 height 18
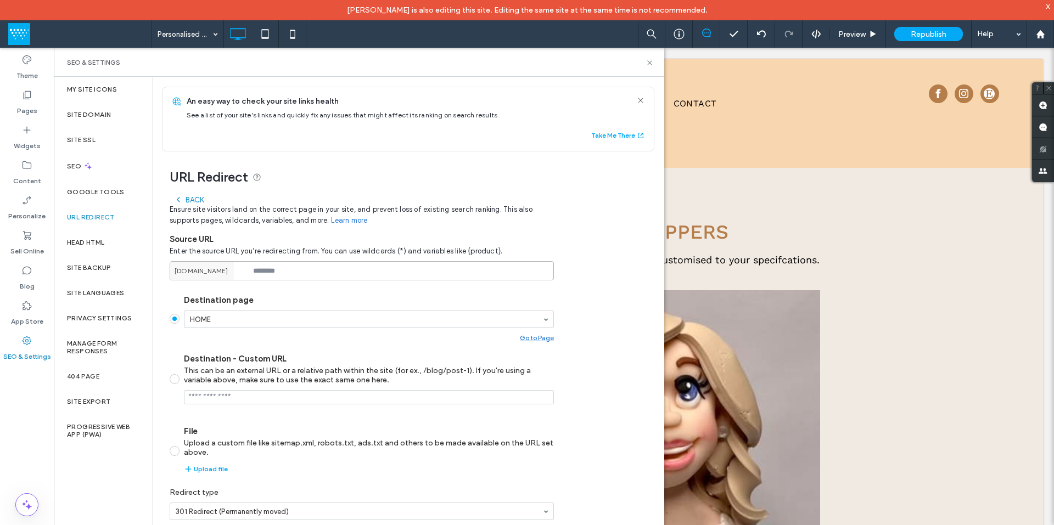
click at [262, 271] on input at bounding box center [362, 270] width 384 height 19
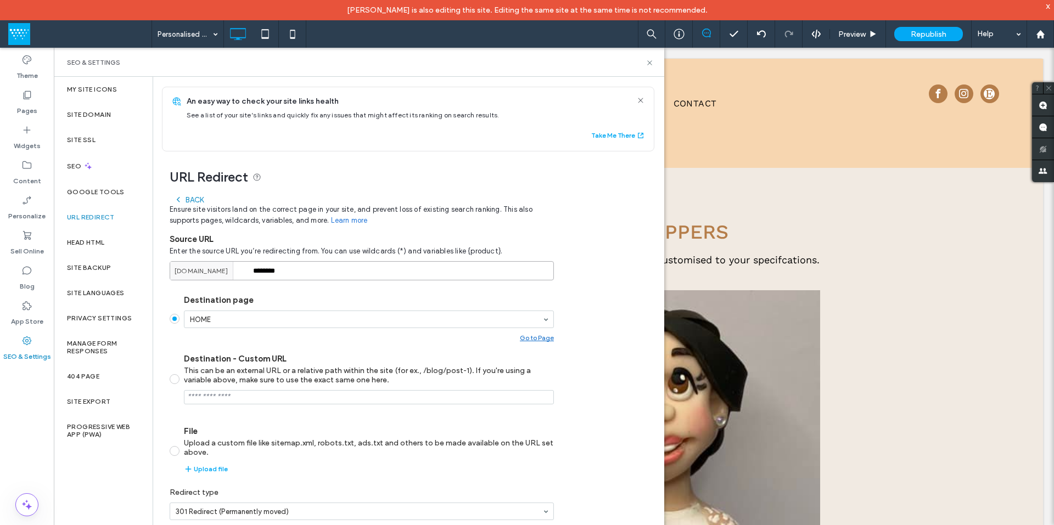
type input "********"
click at [595, 303] on div "URL Redirect Back Ensure site visitors land on the correct page in your site, a…" at bounding box center [404, 357] width 502 height 411
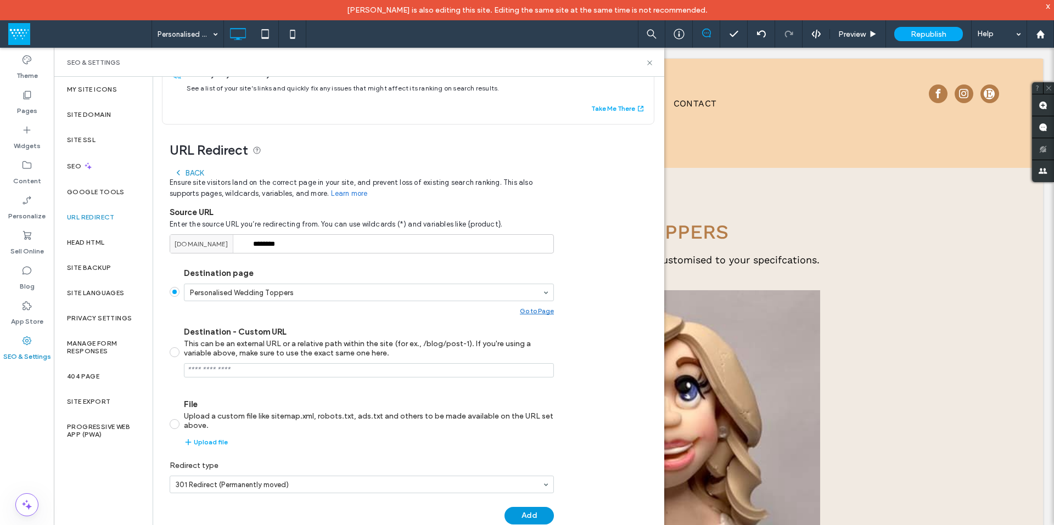
click at [529, 511] on button "Add" at bounding box center [529, 516] width 49 height 18
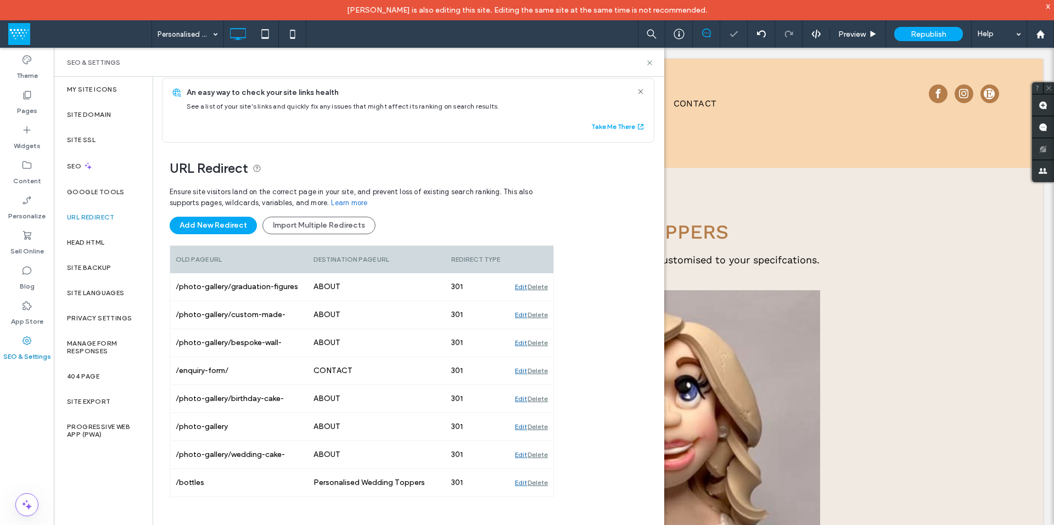
scroll to position [9, 0]
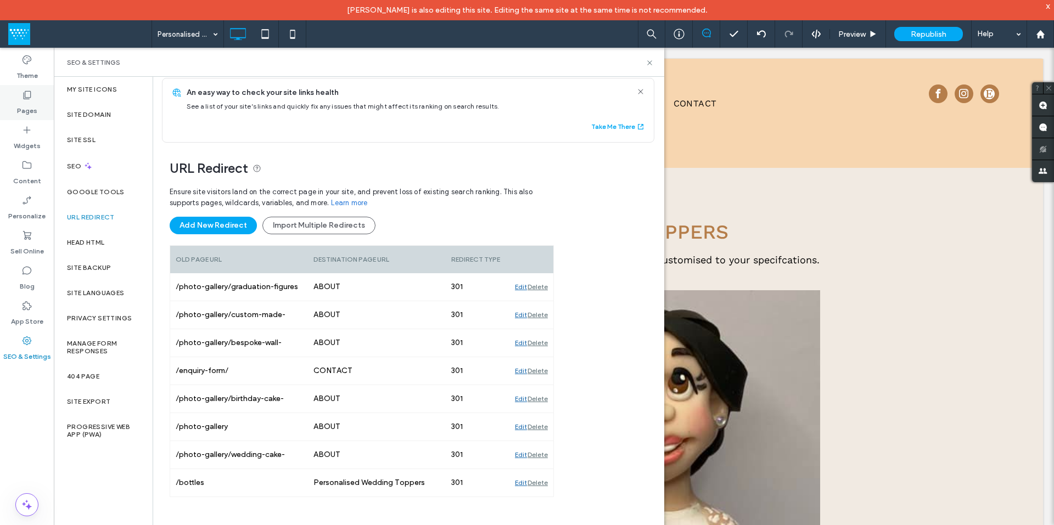
click at [27, 104] on label "Pages" at bounding box center [27, 107] width 20 height 15
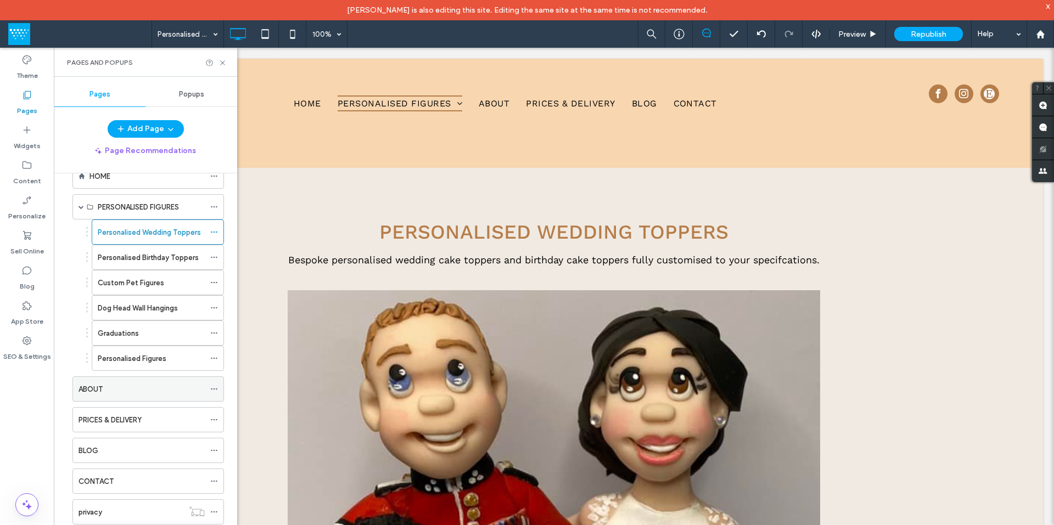
scroll to position [41, 0]
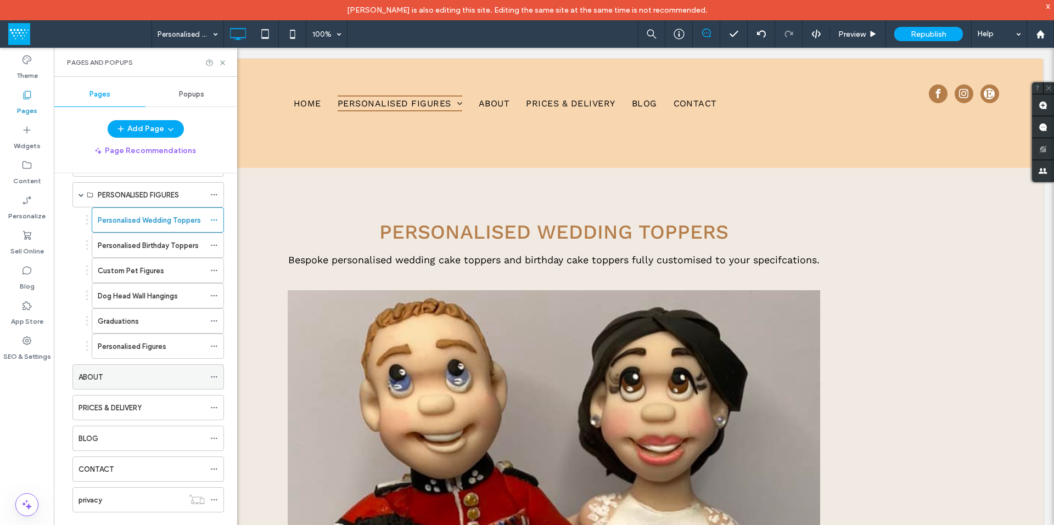
click at [211, 375] on icon at bounding box center [214, 377] width 8 height 8
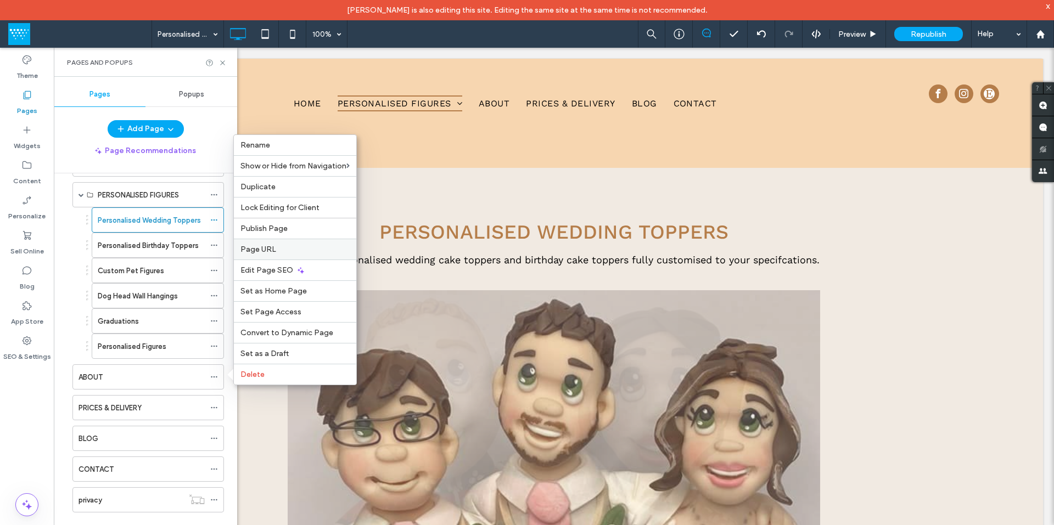
click at [283, 244] on div "Page URL" at bounding box center [295, 249] width 122 height 21
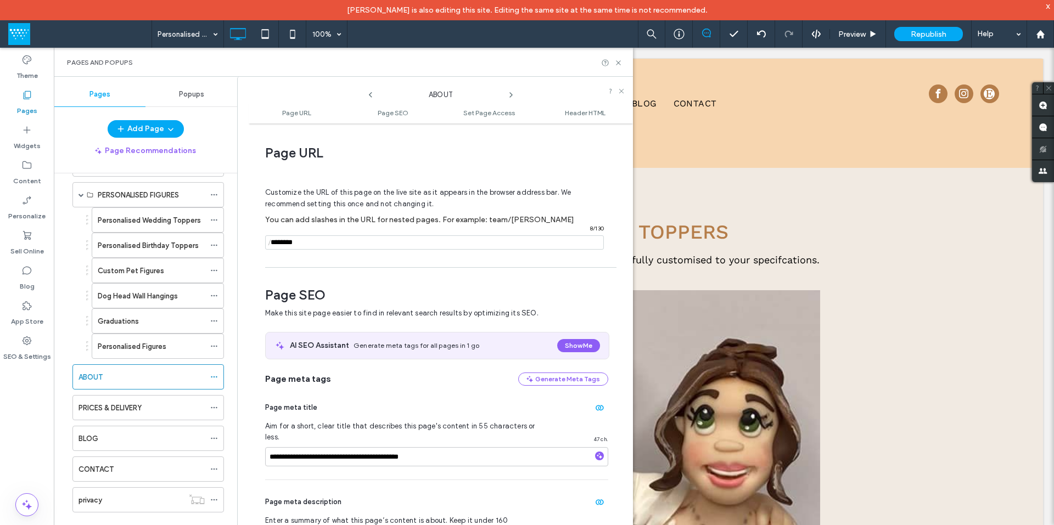
scroll to position [5, 0]
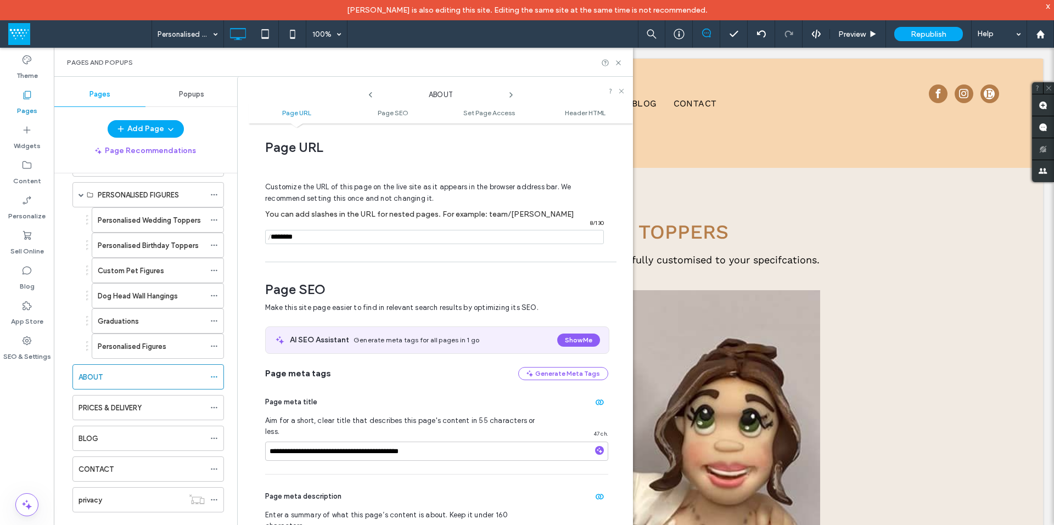
drag, startPoint x: 306, startPoint y: 239, endPoint x: 271, endPoint y: 238, distance: 35.1
click at [271, 238] on div "/ 8 / 130" at bounding box center [434, 237] width 339 height 14
click at [310, 241] on input "notEmpty" at bounding box center [434, 237] width 339 height 14
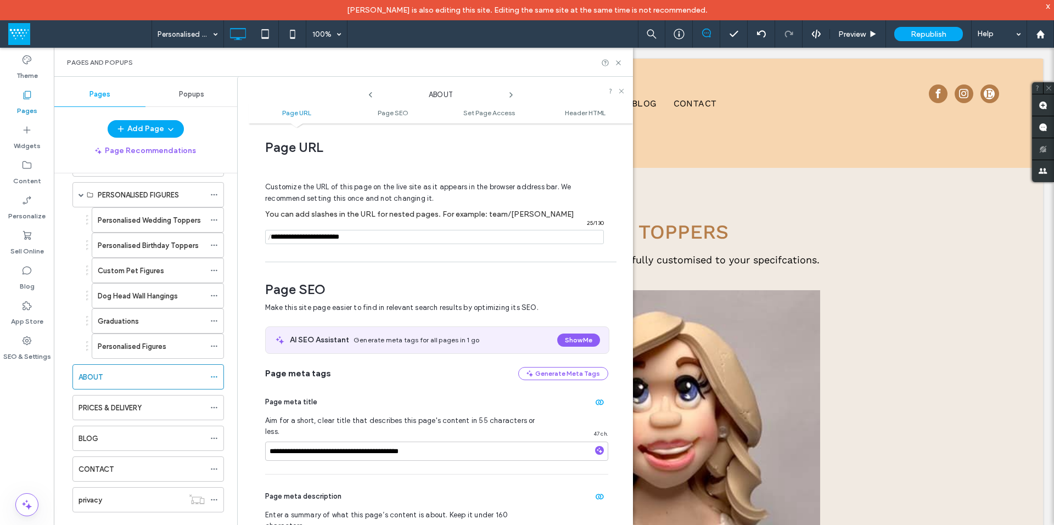
type input "**********"
click at [356, 261] on div "**********" at bounding box center [441, 334] width 384 height 411
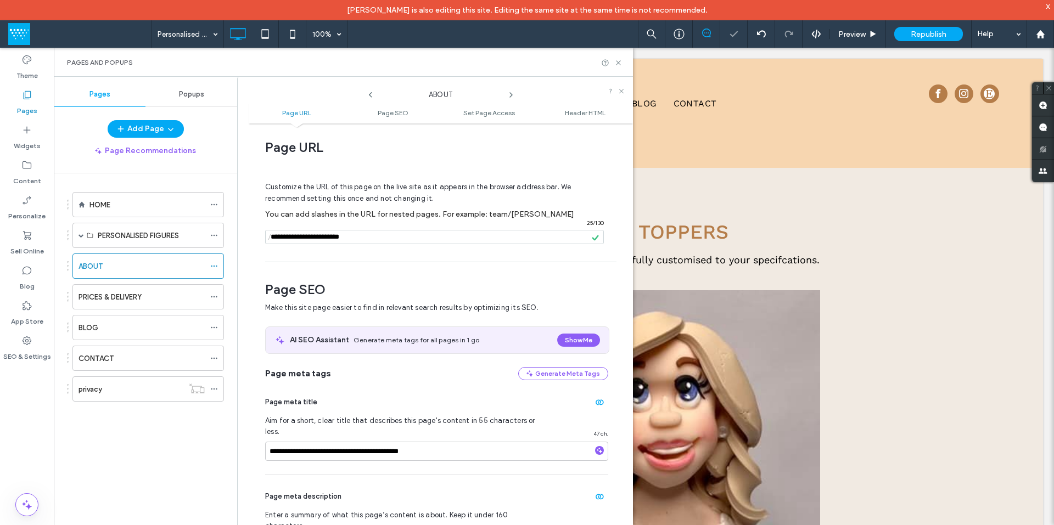
scroll to position [0, 0]
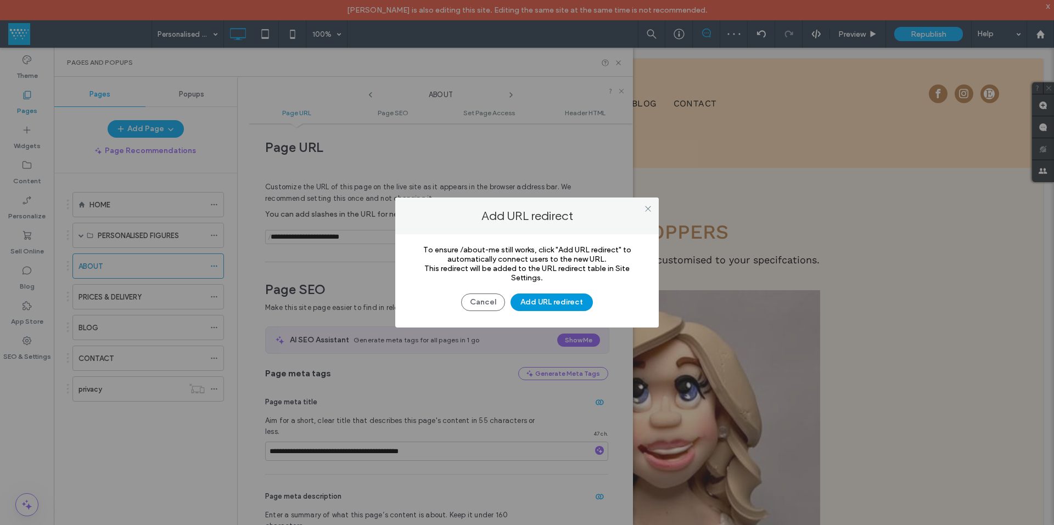
click at [542, 300] on button "Add URL redirect" at bounding box center [552, 303] width 82 height 18
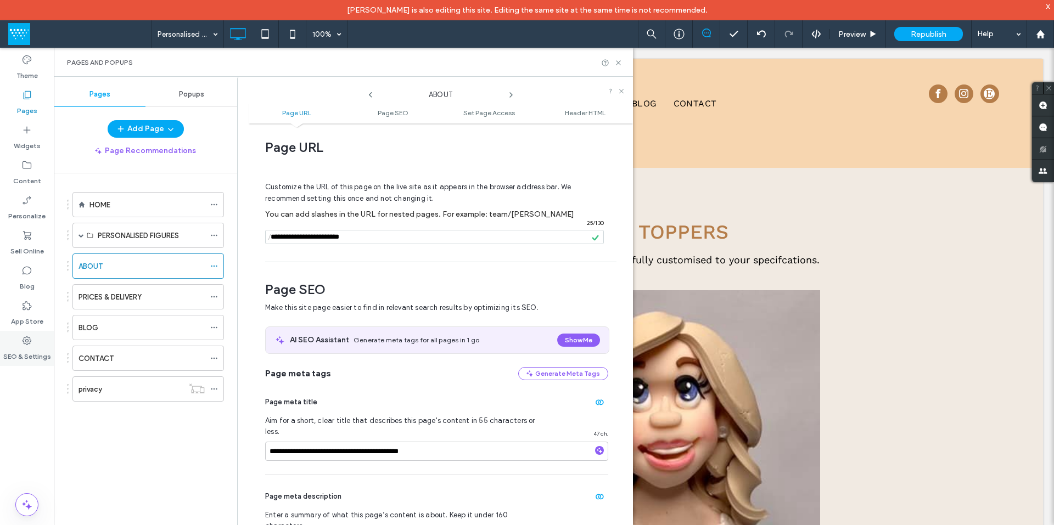
click at [26, 356] on label "SEO & Settings" at bounding box center [27, 353] width 48 height 15
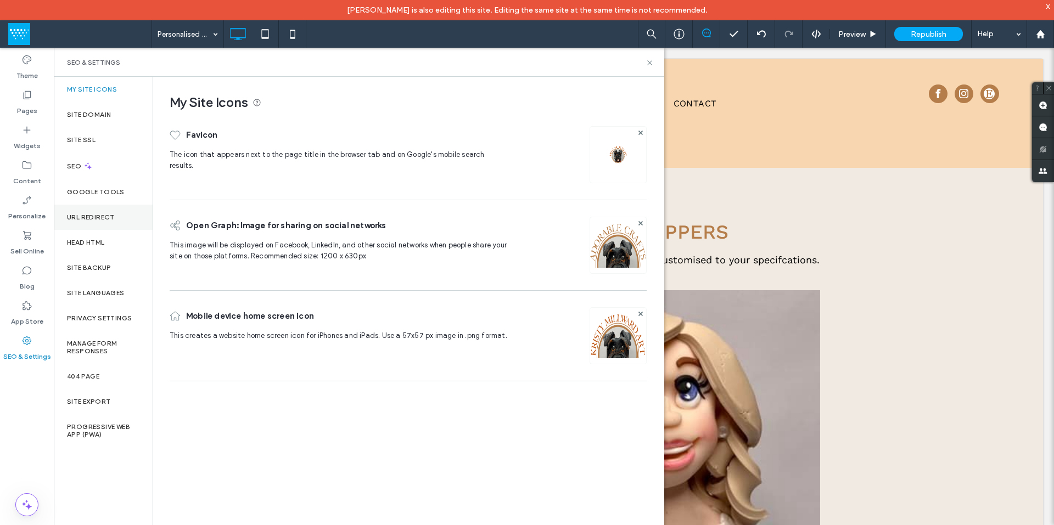
click at [88, 214] on label "URL Redirect" at bounding box center [91, 218] width 48 height 8
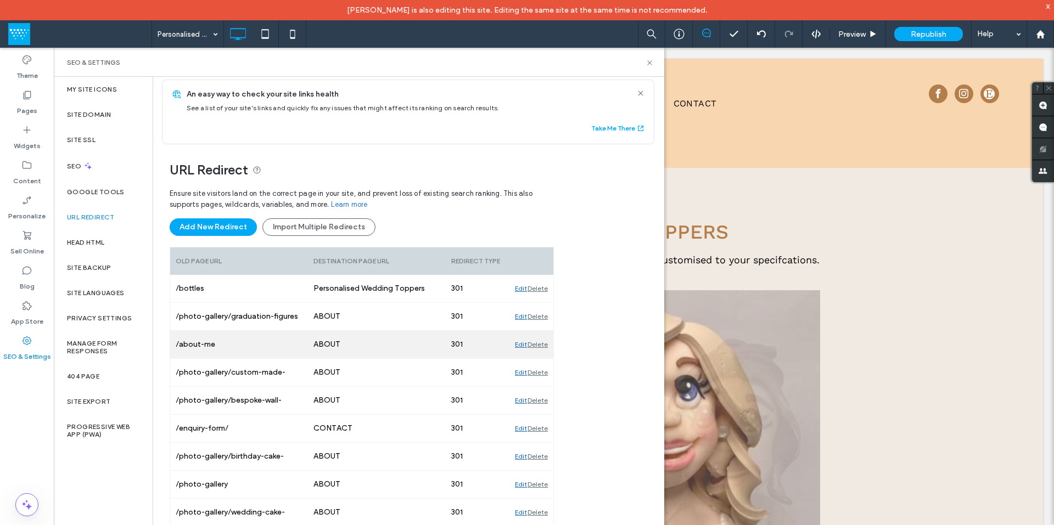
scroll to position [9, 0]
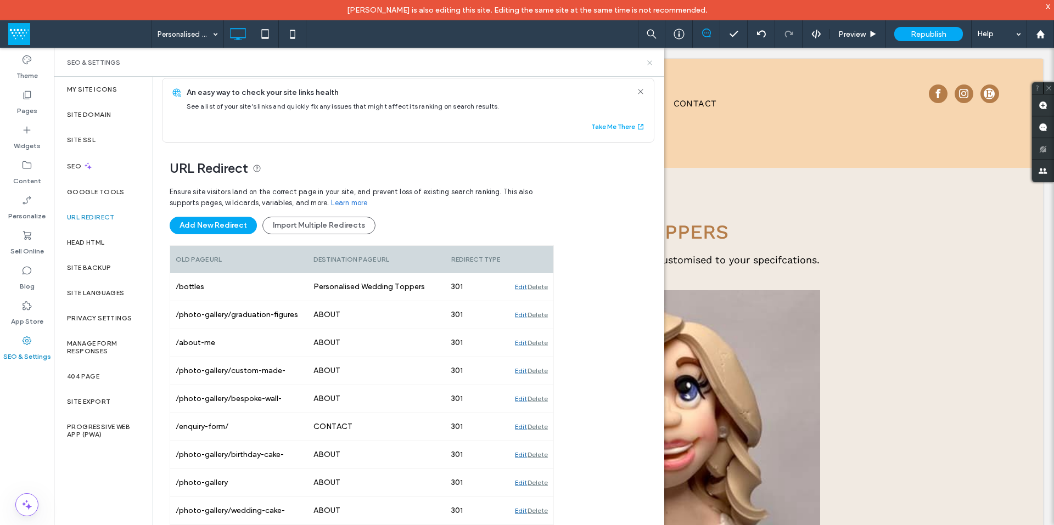
click at [647, 60] on icon at bounding box center [650, 63] width 8 height 8
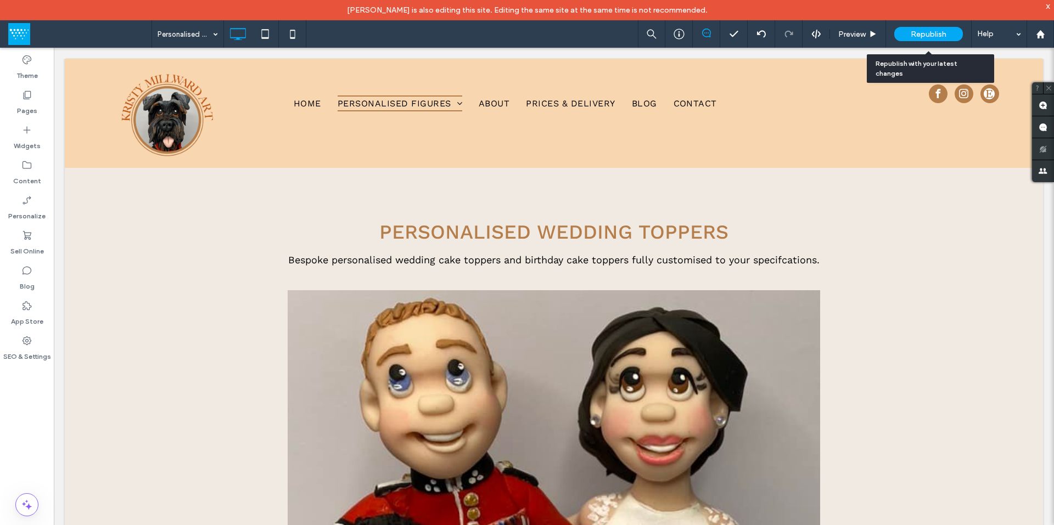
click at [929, 34] on span "Republish" at bounding box center [929, 34] width 36 height 9
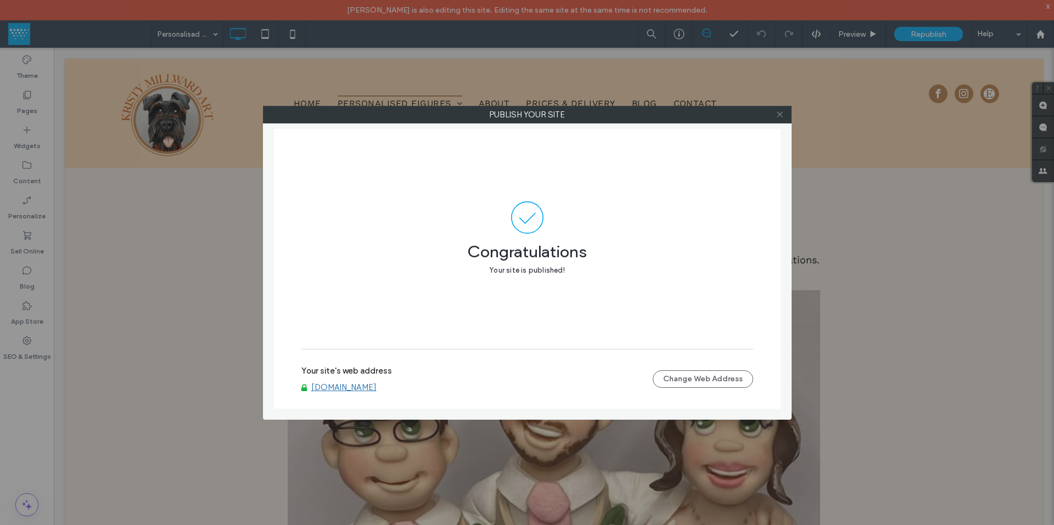
click at [781, 116] on icon at bounding box center [780, 114] width 8 height 8
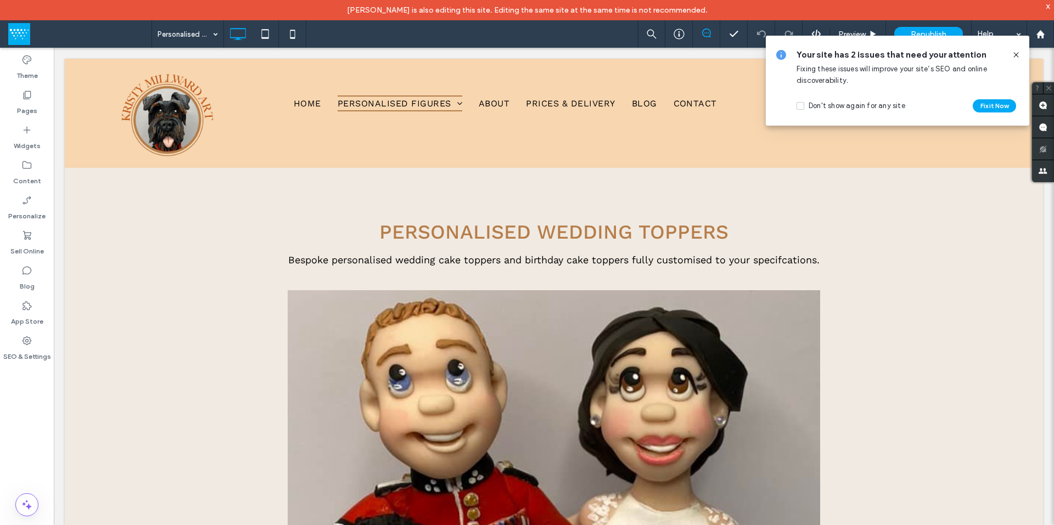
click at [1017, 52] on icon at bounding box center [1016, 55] width 9 height 9
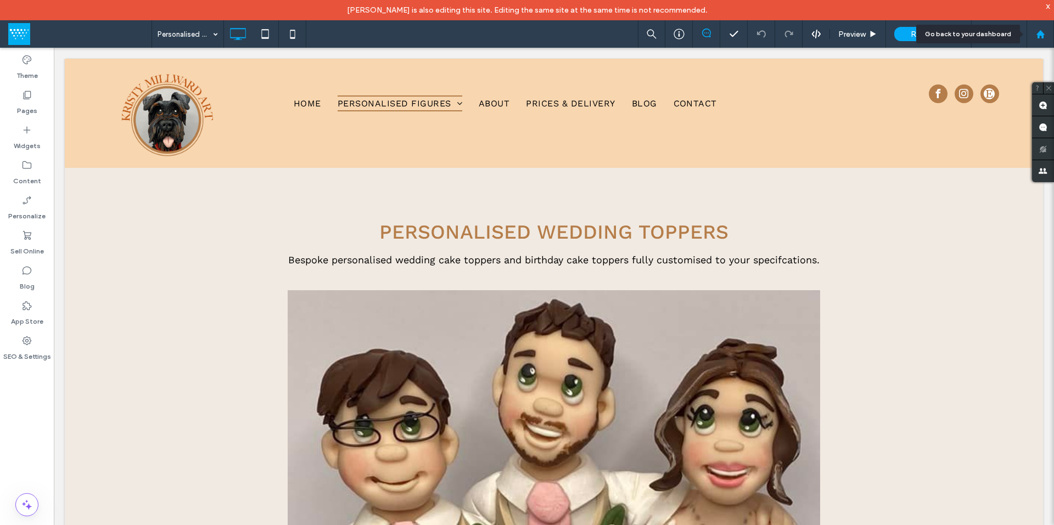
click at [1042, 36] on use at bounding box center [1040, 34] width 8 height 8
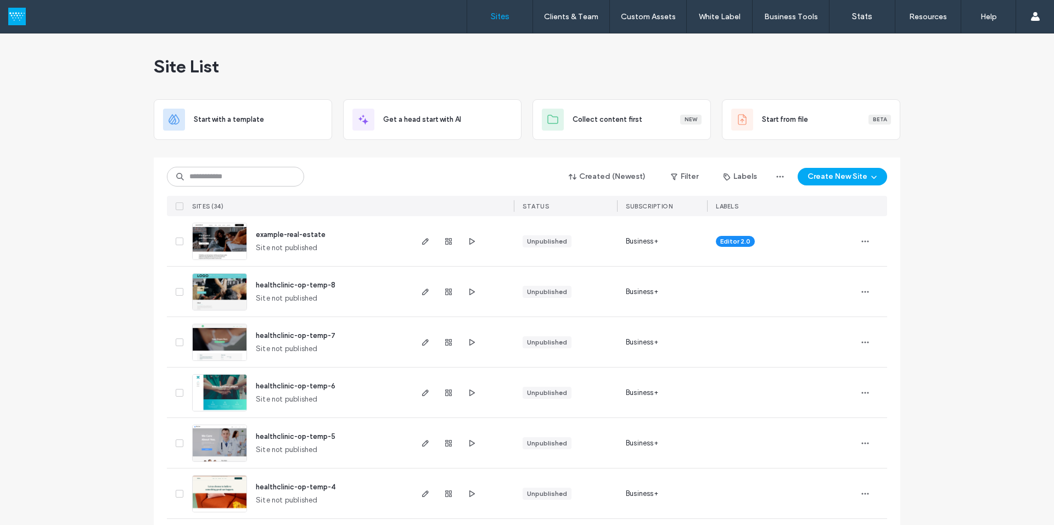
click at [362, 195] on div "Created (Newest) Filter Labels Create New Site SITES (34) STATUS SUBSCRIPTION L…" at bounding box center [527, 187] width 720 height 59
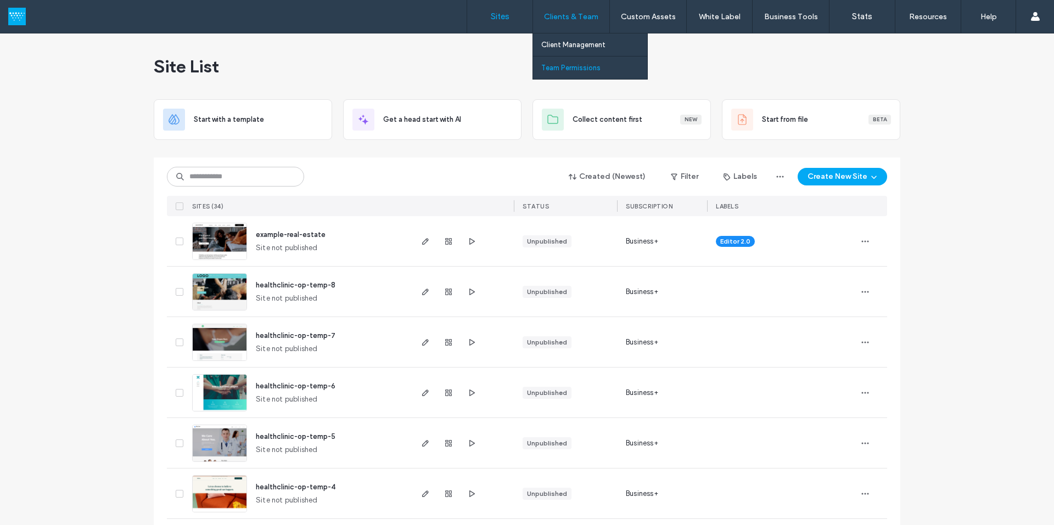
click at [562, 60] on link "Team Permissions" at bounding box center [594, 68] width 106 height 23
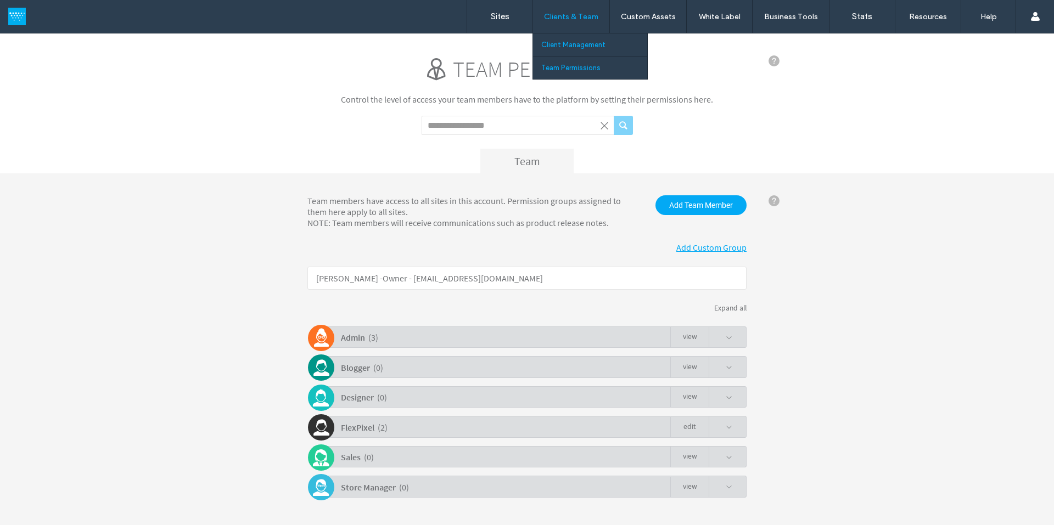
click at [549, 42] on label "Client Management" at bounding box center [573, 45] width 64 height 8
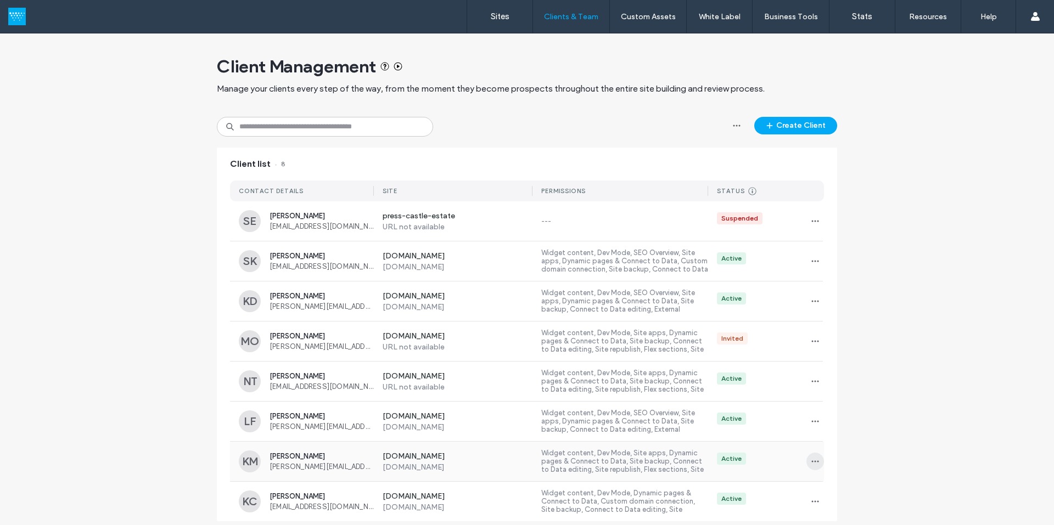
click at [812, 464] on icon "button" at bounding box center [815, 461] width 9 height 9
click at [858, 387] on span "Sites & Permissions" at bounding box center [857, 391] width 64 height 11
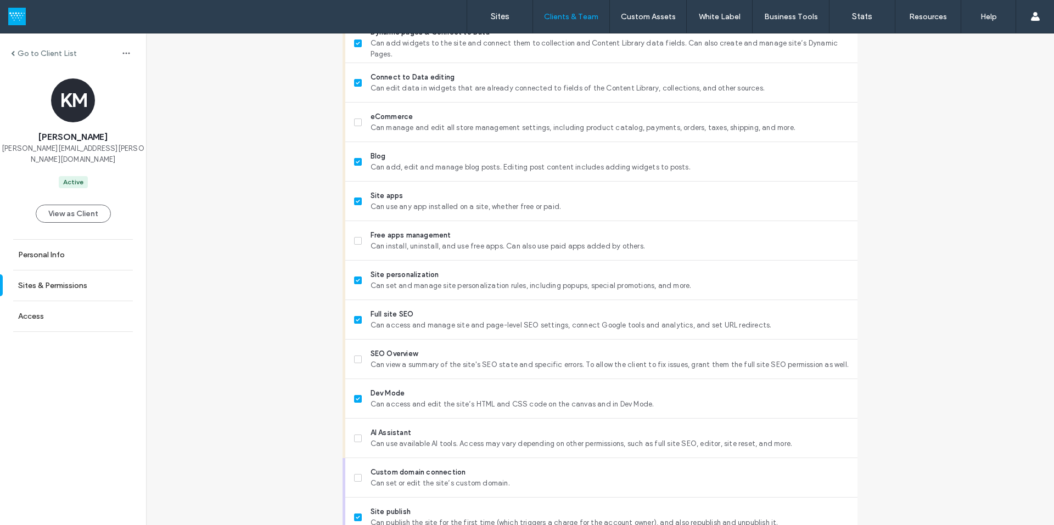
scroll to position [714, 0]
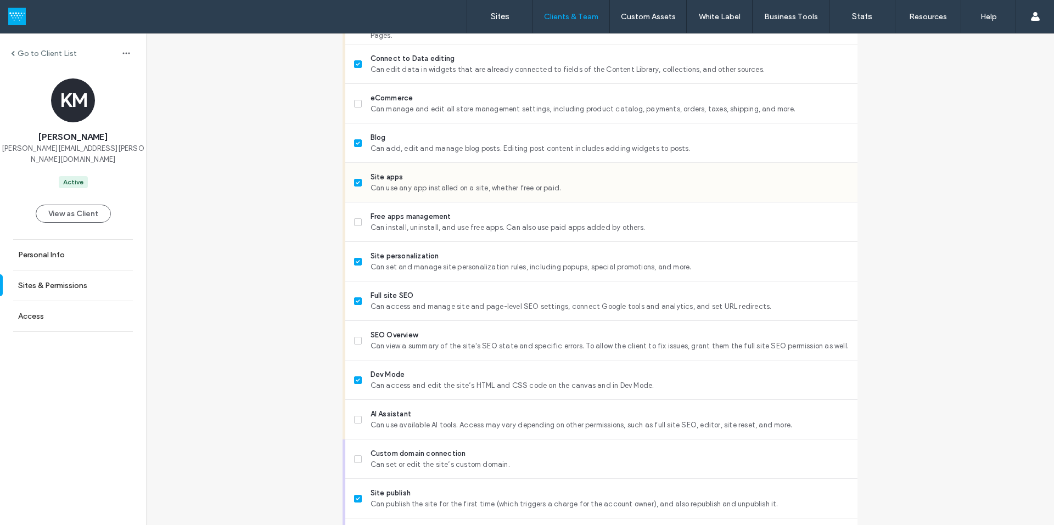
click at [356, 184] on icon at bounding box center [358, 182] width 4 height 3
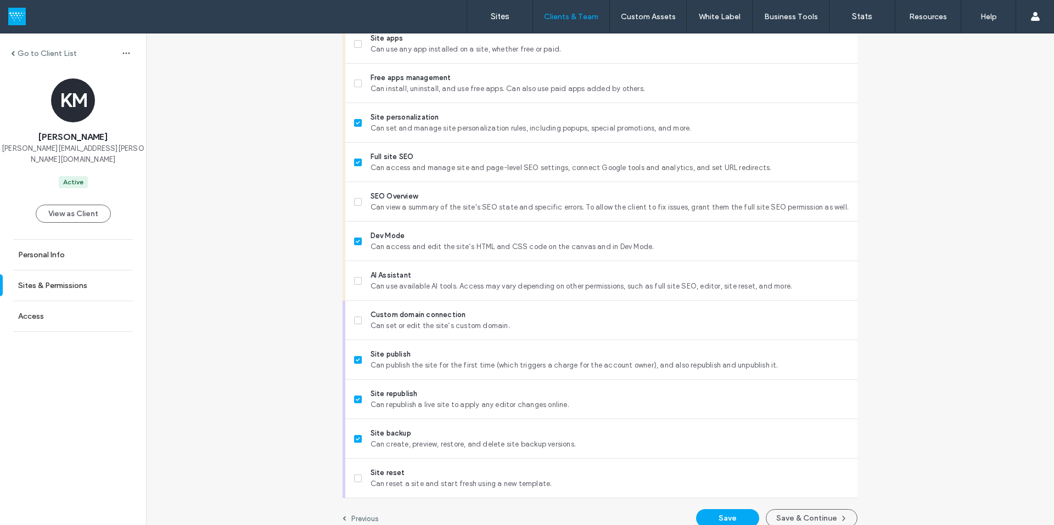
scroll to position [866, 0]
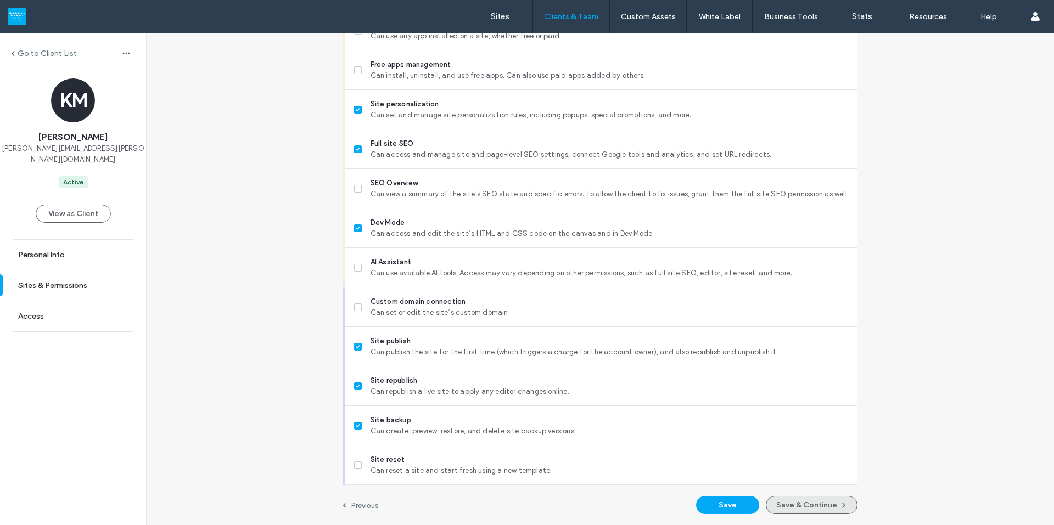
click at [797, 500] on button "Save & Continue" at bounding box center [812, 505] width 92 height 18
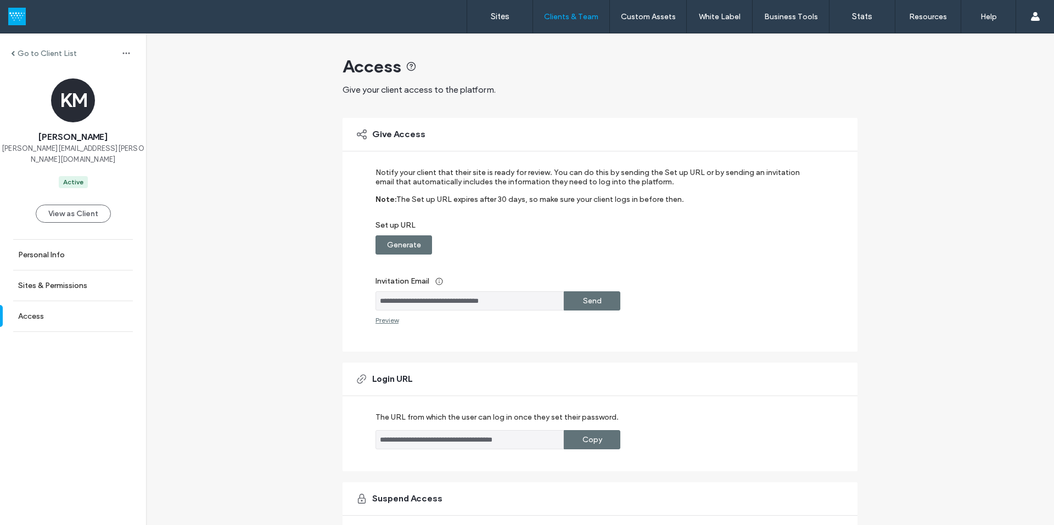
scroll to position [103, 0]
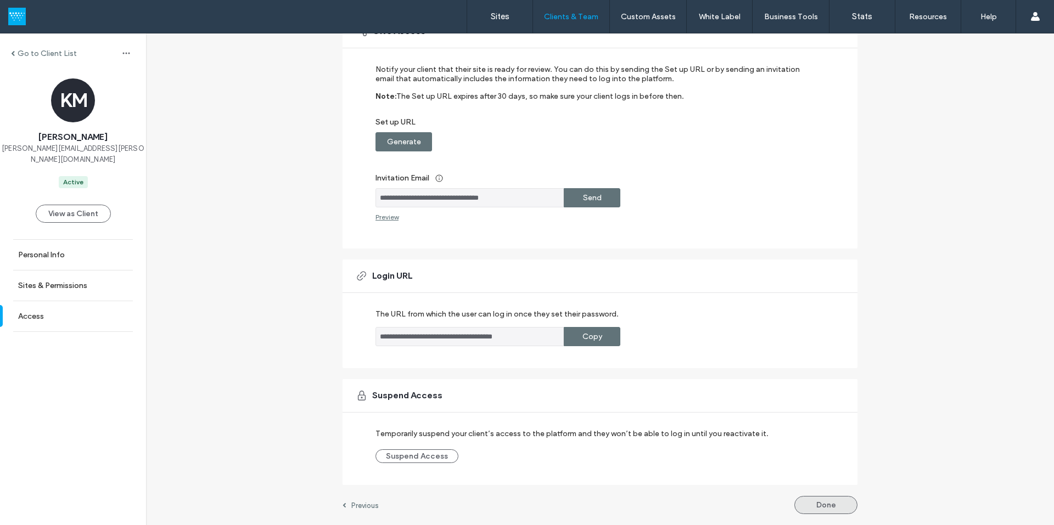
click at [815, 506] on button "Done" at bounding box center [825, 505] width 63 height 18
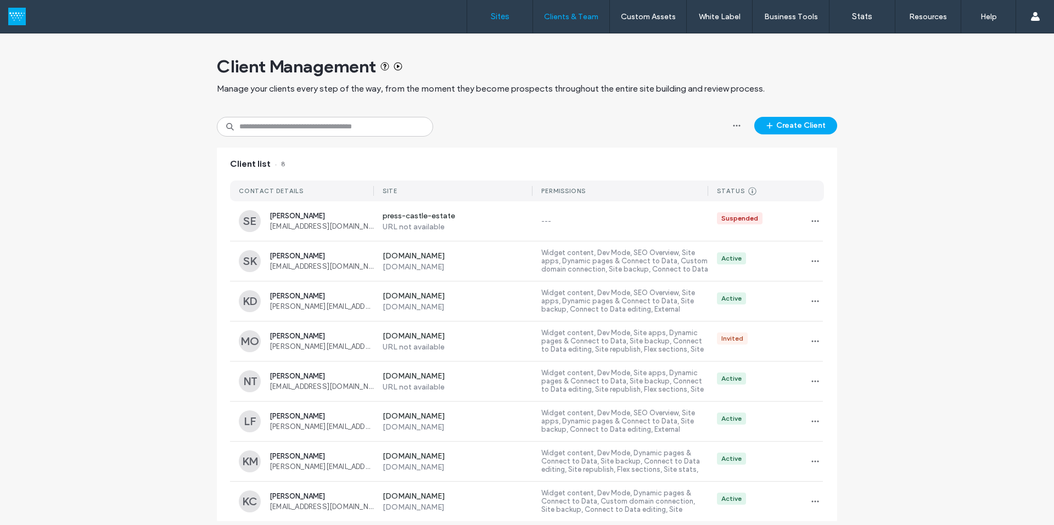
click at [498, 14] on label "Sites" at bounding box center [500, 17] width 19 height 10
